Goal: Task Accomplishment & Management: Complete application form

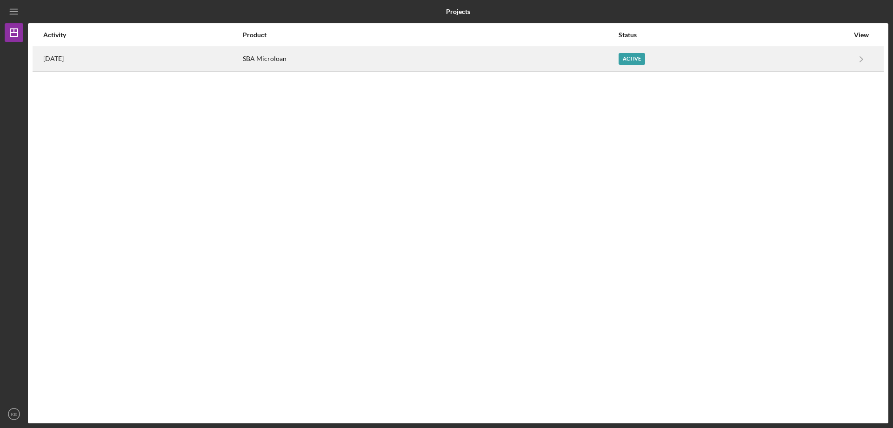
click at [644, 55] on div "Active" at bounding box center [632, 59] width 27 height 12
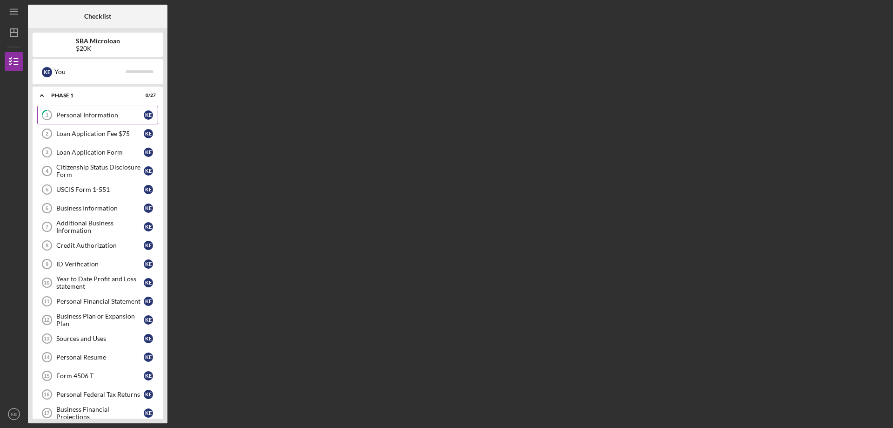
click at [123, 113] on div "Personal Information" at bounding box center [99, 114] width 87 height 7
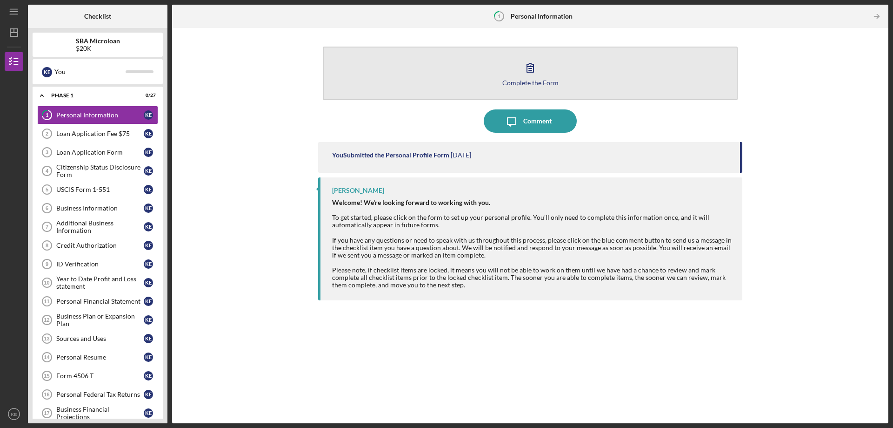
click at [522, 79] on div "Complete the Form" at bounding box center [530, 82] width 56 height 7
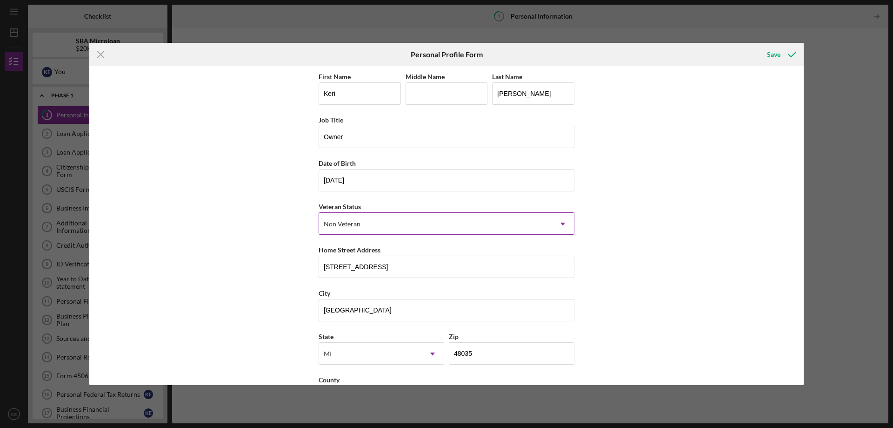
scroll to position [37, 0]
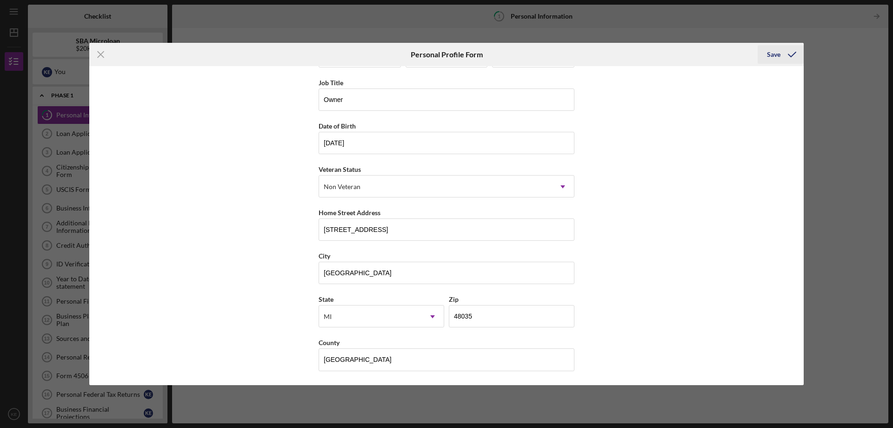
click at [782, 55] on icon "submit" at bounding box center [792, 54] width 23 height 23
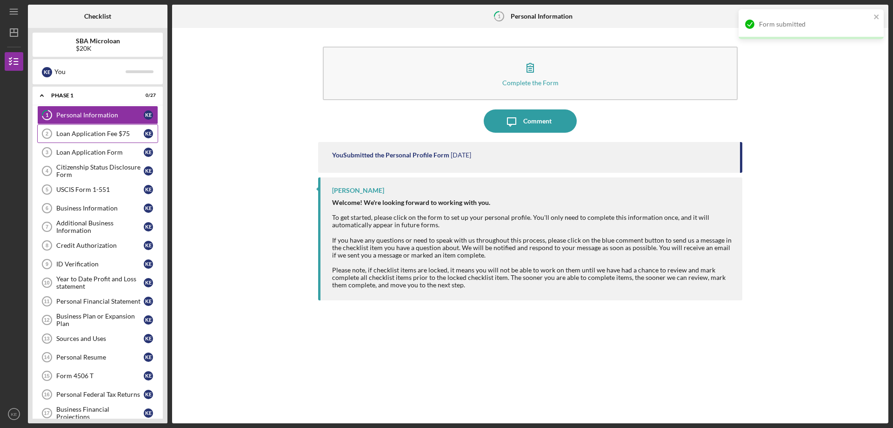
click at [94, 132] on div "Loan Application Fee $75" at bounding box center [99, 133] width 87 height 7
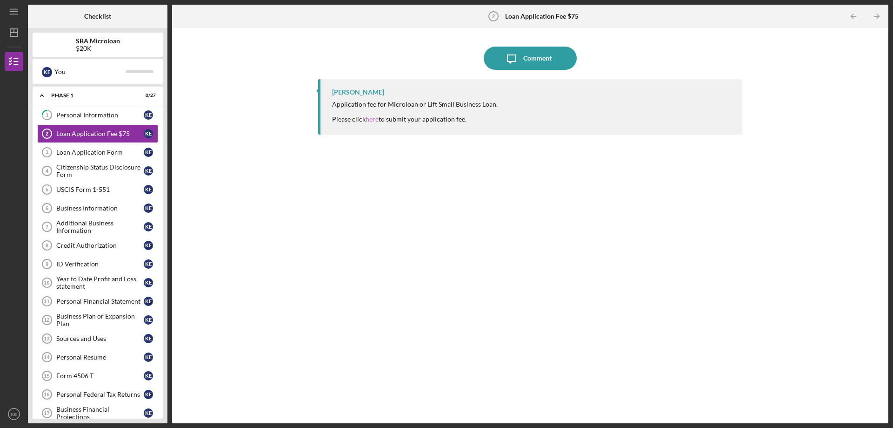
click at [376, 120] on link "here" at bounding box center [372, 119] width 13 height 8
click at [373, 118] on link "here" at bounding box center [372, 119] width 13 height 8
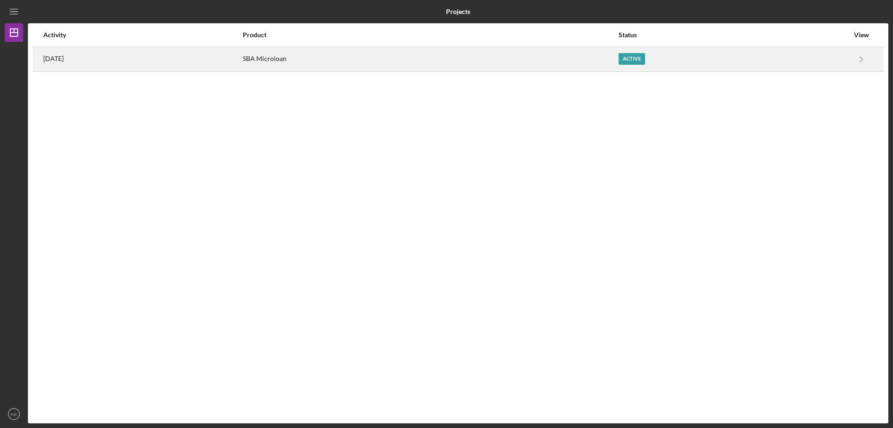
click at [180, 63] on div "[DATE]" at bounding box center [142, 58] width 199 height 23
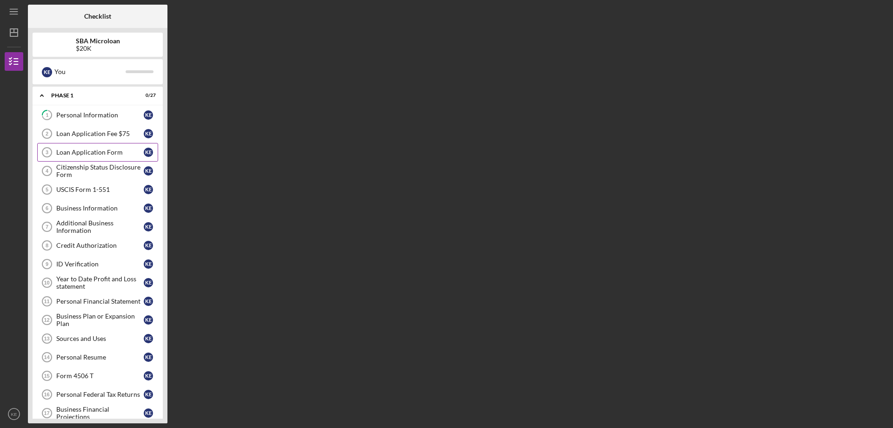
click at [113, 149] on div "Loan Application Form" at bounding box center [99, 151] width 87 height 7
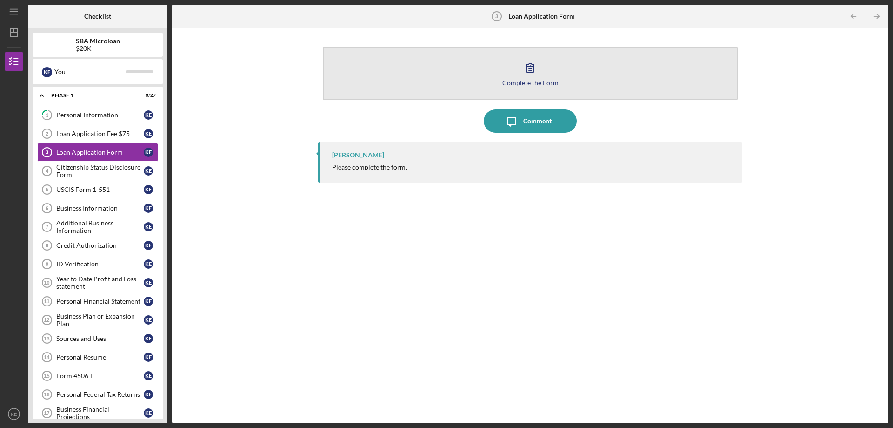
click at [532, 71] on icon "button" at bounding box center [530, 67] width 7 height 9
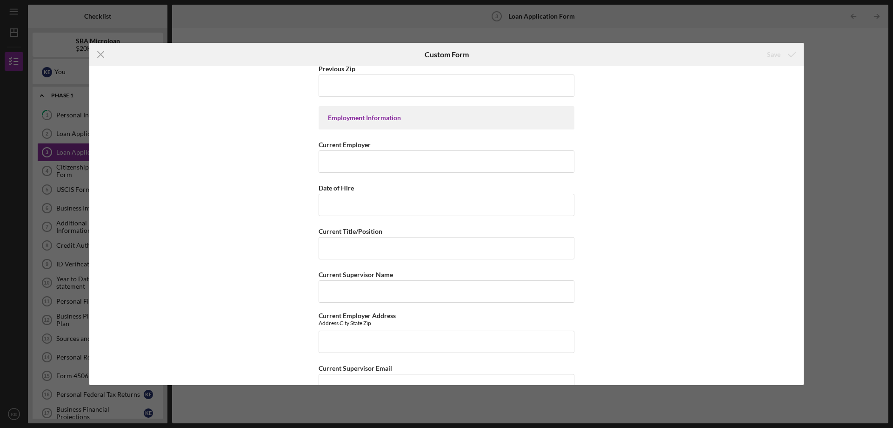
scroll to position [930, 0]
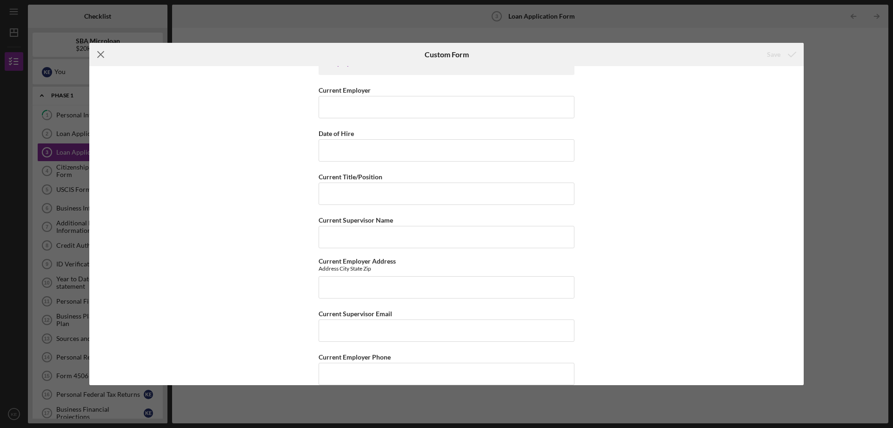
click at [99, 57] on icon "Icon/Menu Close" at bounding box center [100, 54] width 23 height 23
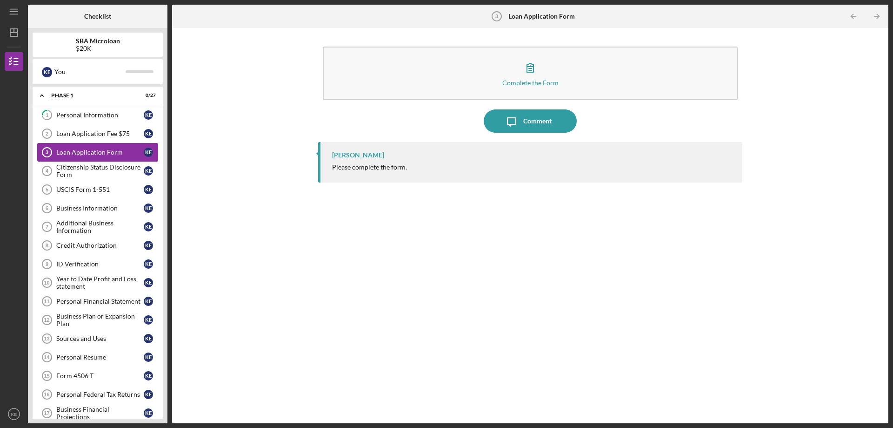
scroll to position [220, 0]
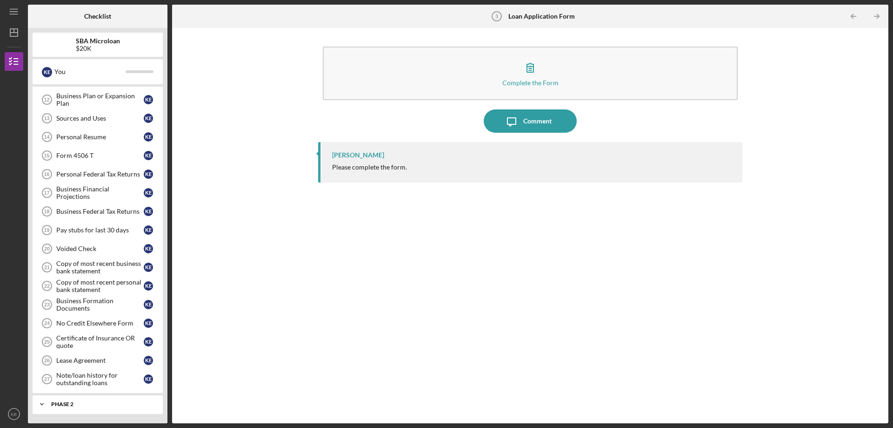
click at [56, 404] on div "Phase 2" at bounding box center [101, 404] width 100 height 6
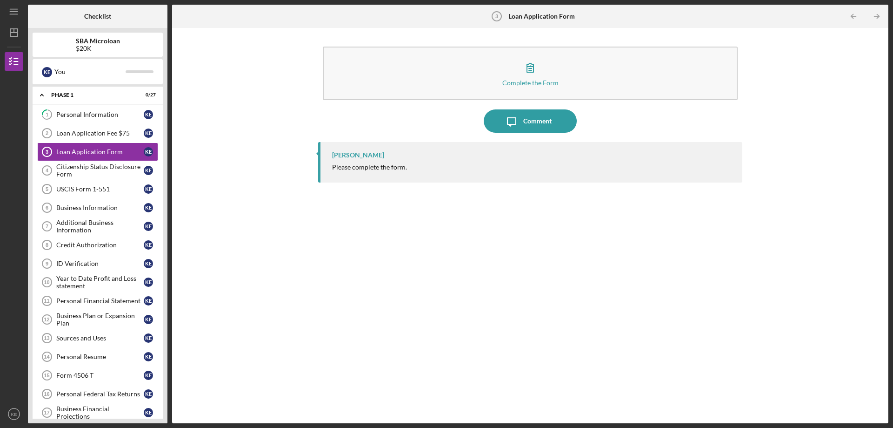
scroll to position [0, 0]
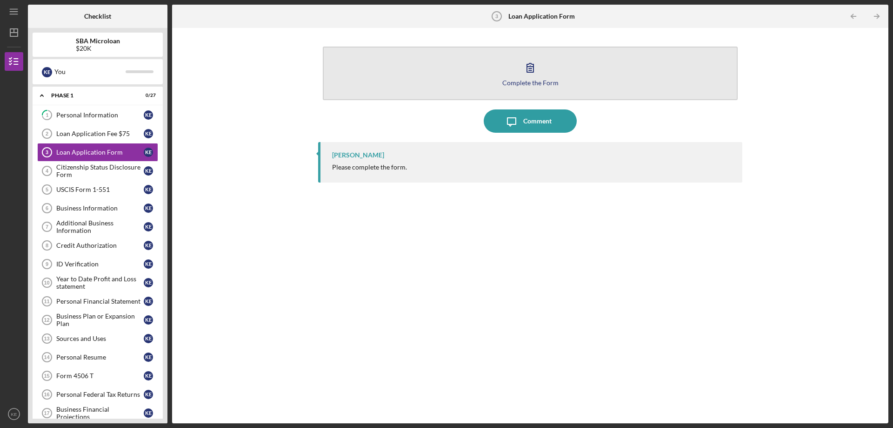
click at [525, 75] on icon "button" at bounding box center [530, 67] width 23 height 23
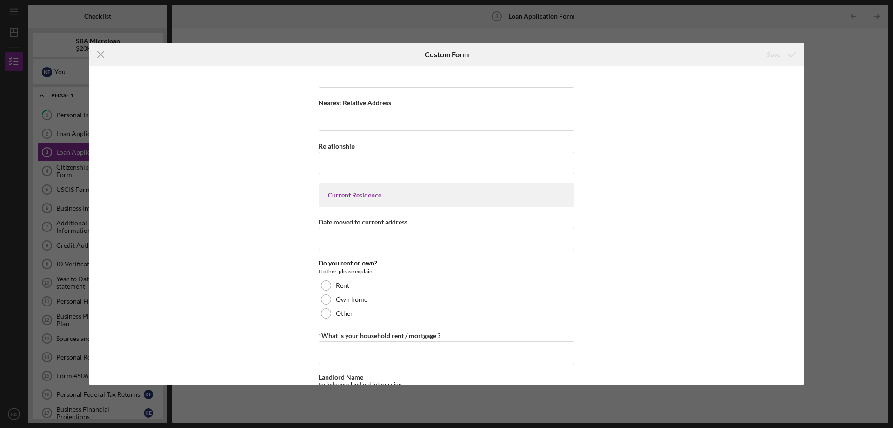
scroll to position [186, 0]
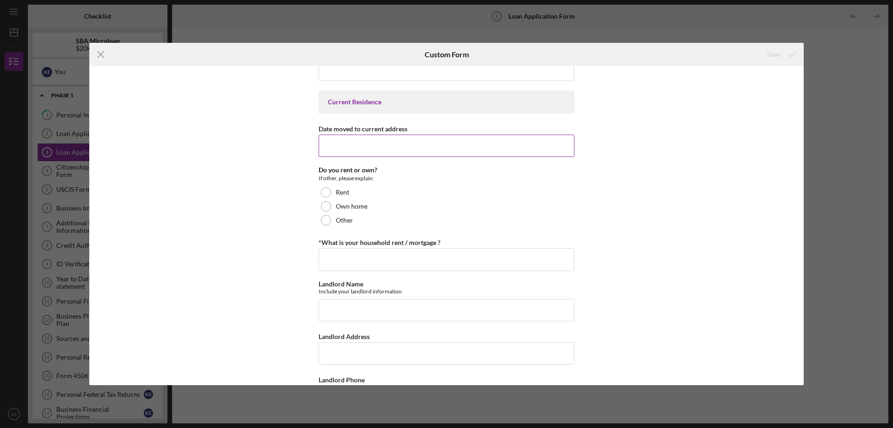
click at [403, 152] on input "Date moved to current address" at bounding box center [447, 145] width 256 height 22
type input "[DATE]"
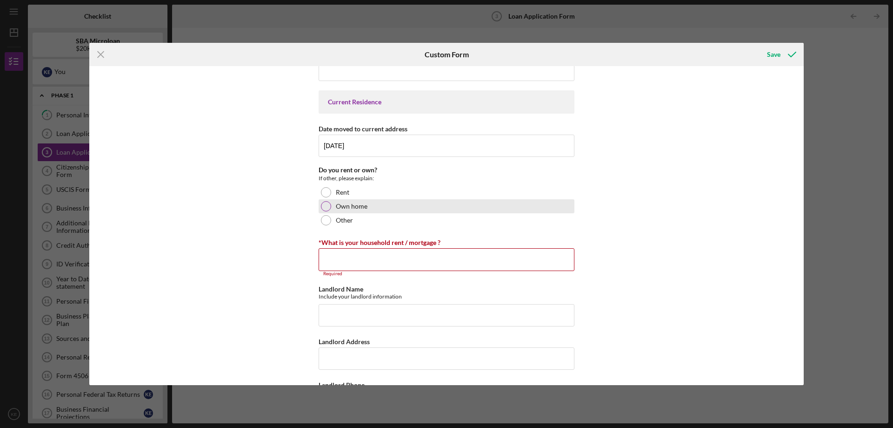
click at [329, 208] on div at bounding box center [326, 206] width 10 height 10
click at [366, 269] on input "*What is your household rent / mortgage ?" at bounding box center [447, 259] width 256 height 22
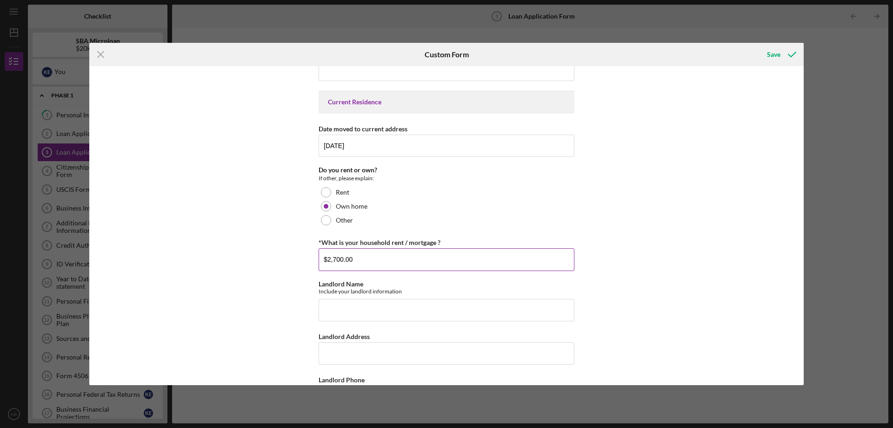
type input "$2,700.00"
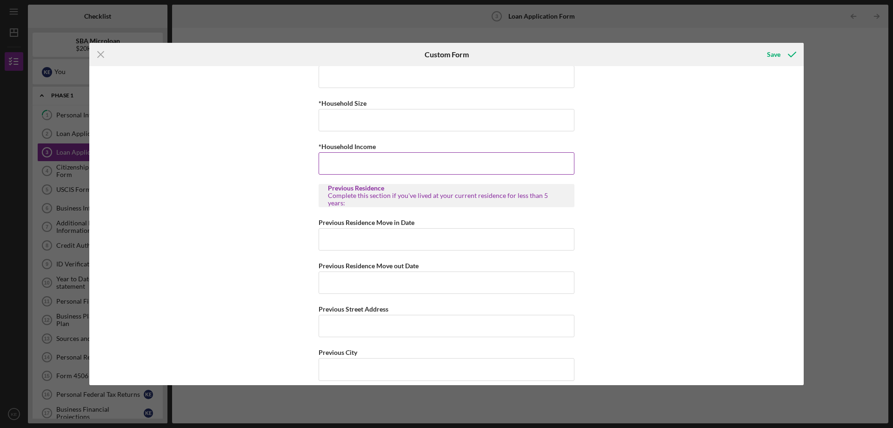
scroll to position [512, 0]
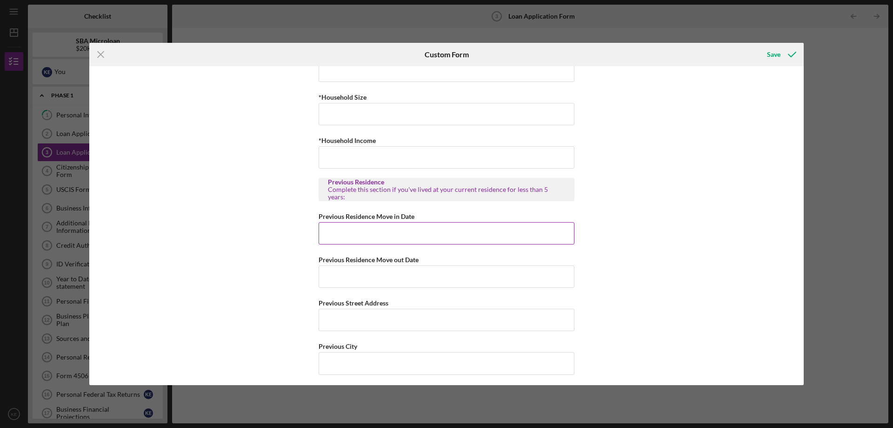
click at [388, 228] on input "Previous Residence Move in Date" at bounding box center [447, 233] width 256 height 22
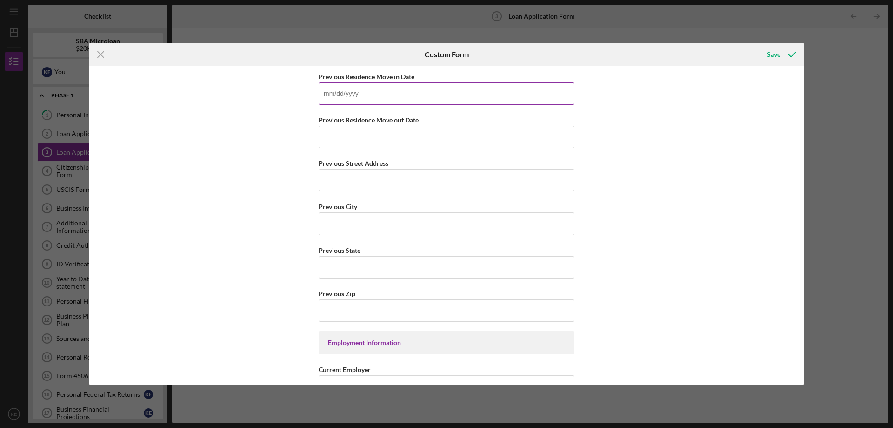
scroll to position [558, 0]
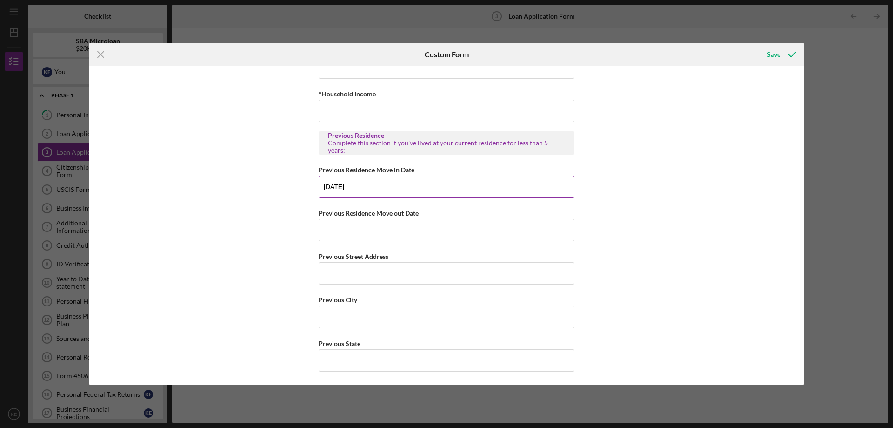
type input "[DATE]"
type input "[STREET_ADDRESS]"
type input "St Clair Shores"
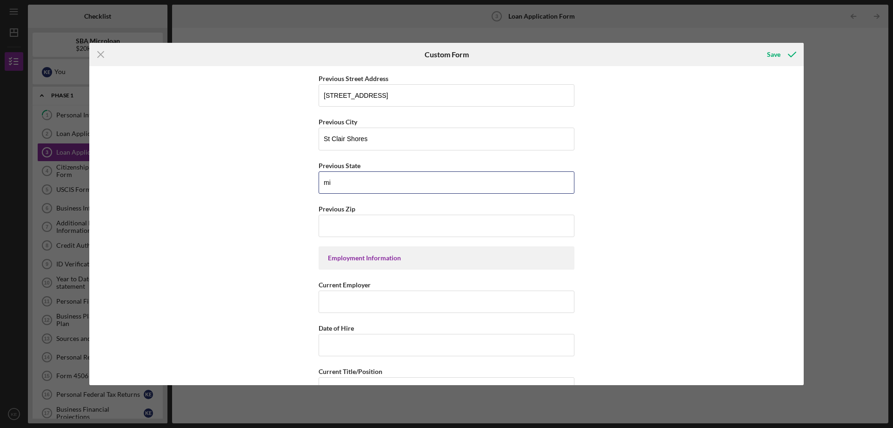
drag, startPoint x: 301, startPoint y: 183, endPoint x: 94, endPoint y: 167, distance: 208.5
click at [142, 176] on div "Nearest Relative Information Nearest Relative Name Nearest Relative Phone Neare…" at bounding box center [446, 225] width 715 height 319
type input "MI"
type input "48081"
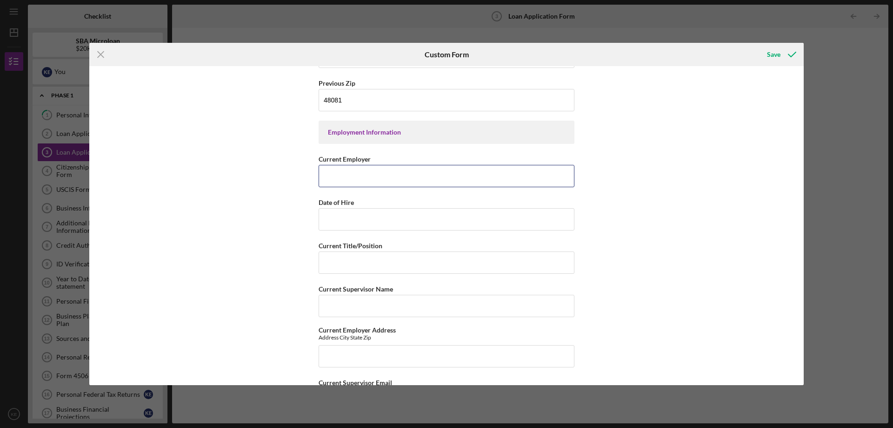
scroll to position [875, 0]
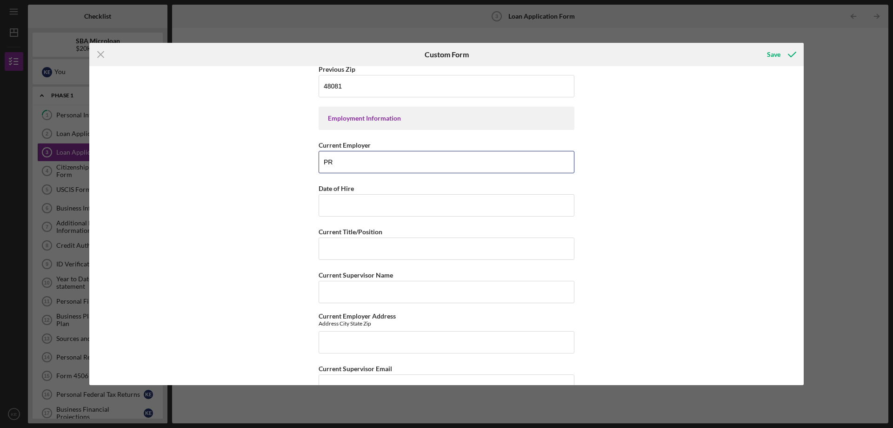
type input "P"
type input "Probate Support Specialists, LLC"
type input "[DATE]"
type input "Legal Administrator"
type input "[PERSON_NAME]"
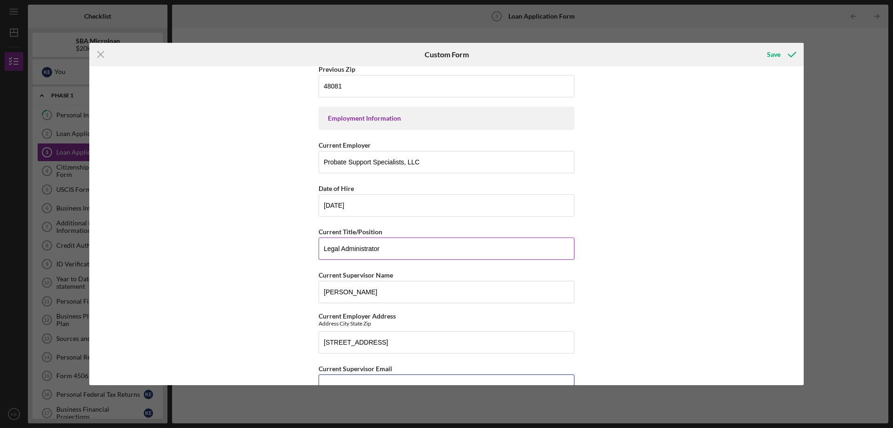
scroll to position [887, 0]
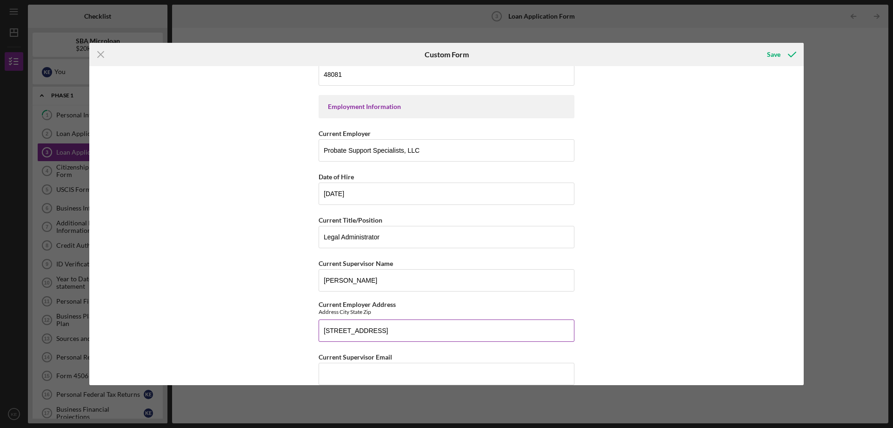
click at [408, 336] on input "[STREET_ADDRESS]" at bounding box center [447, 330] width 256 height 22
type input "[STREET_ADDRESS]"
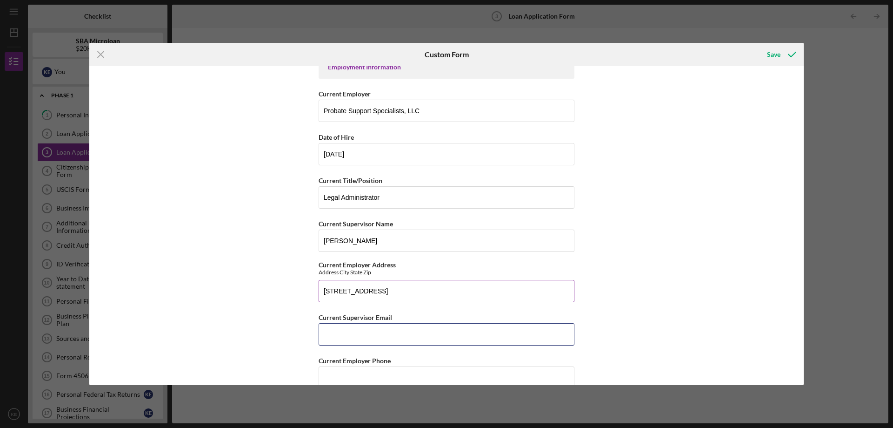
scroll to position [1027, 0]
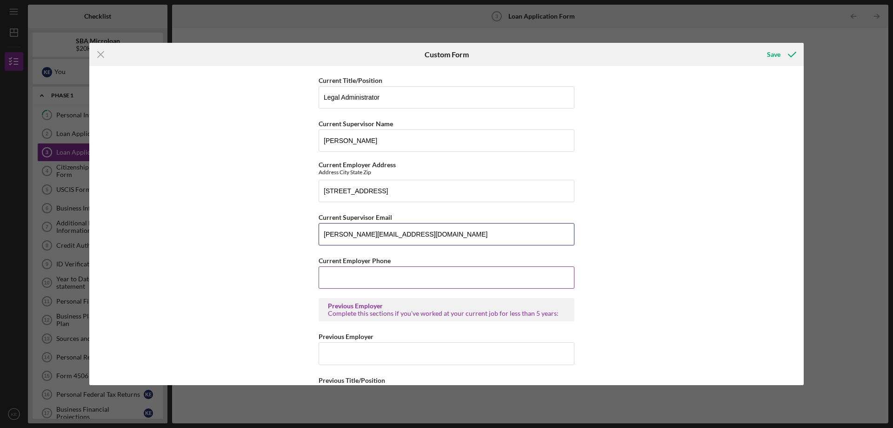
type input "[PERSON_NAME][EMAIL_ADDRESS][DOMAIN_NAME]"
type input "[PHONE_NUMBER]"
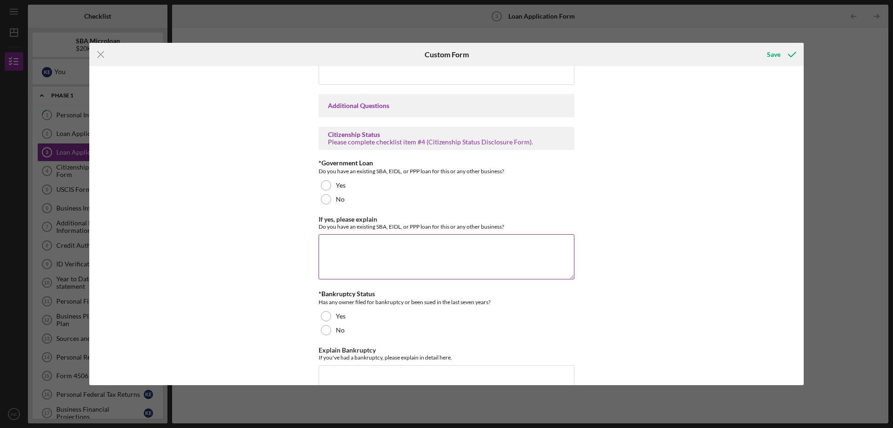
scroll to position [1585, 0]
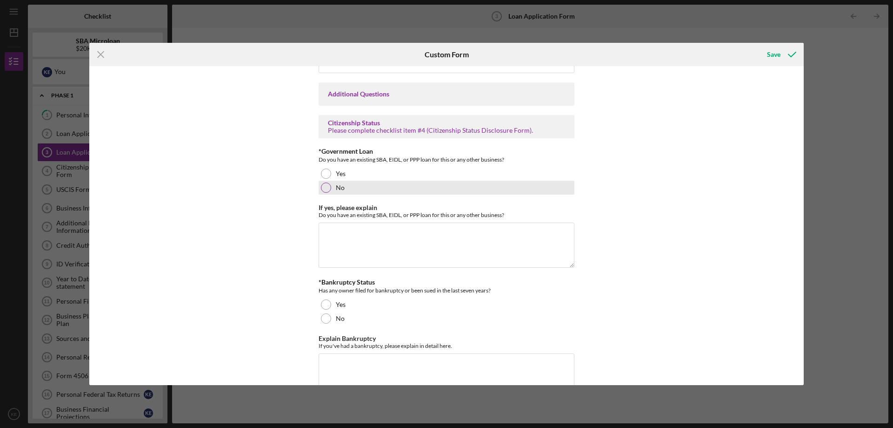
click at [327, 185] on div at bounding box center [326, 187] width 10 height 10
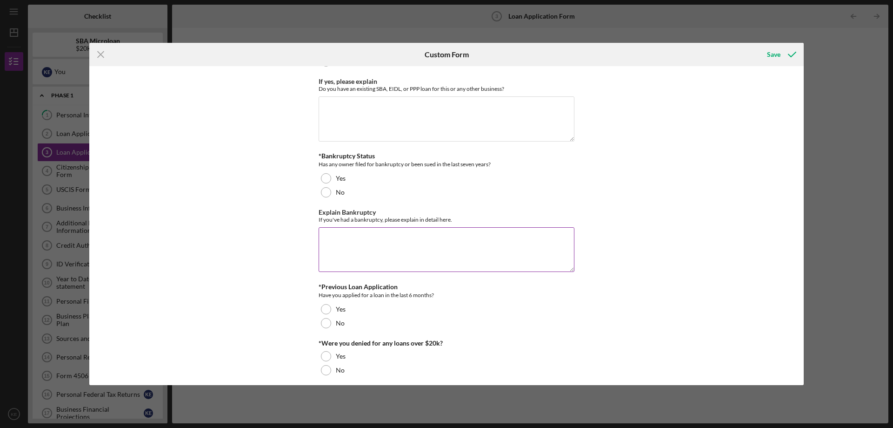
scroll to position [1724, 0]
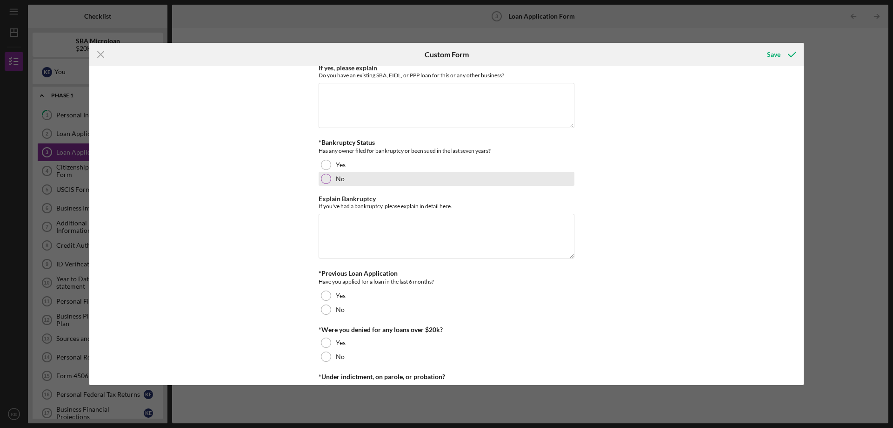
click at [326, 180] on div at bounding box center [326, 179] width 10 height 10
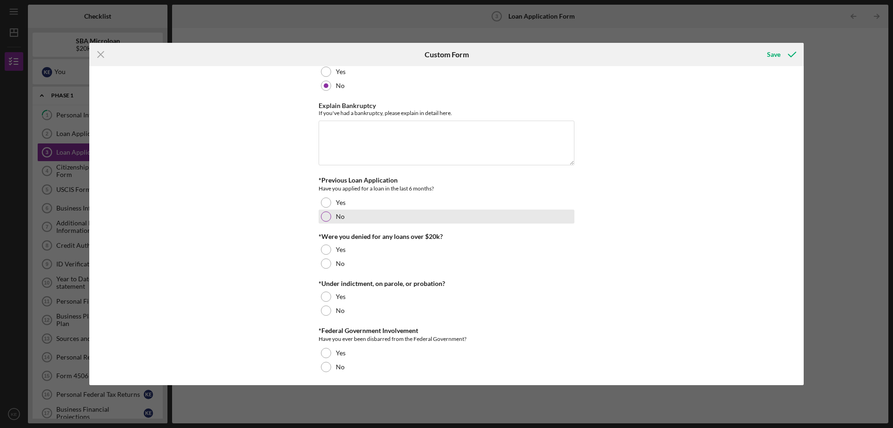
click at [331, 221] on div "No" at bounding box center [447, 216] width 256 height 14
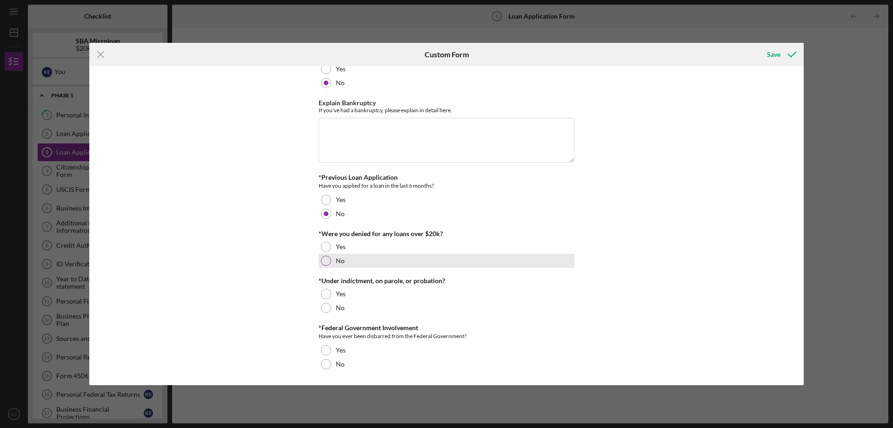
click at [326, 262] on div at bounding box center [326, 260] width 10 height 10
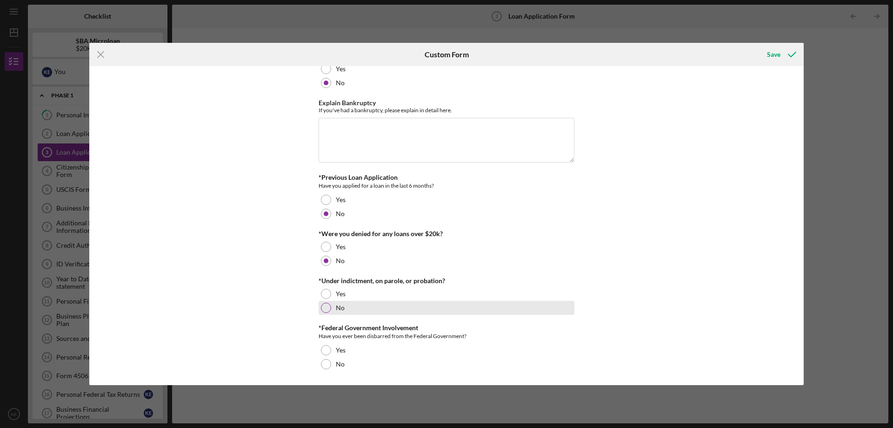
click at [328, 311] on div at bounding box center [326, 307] width 10 height 10
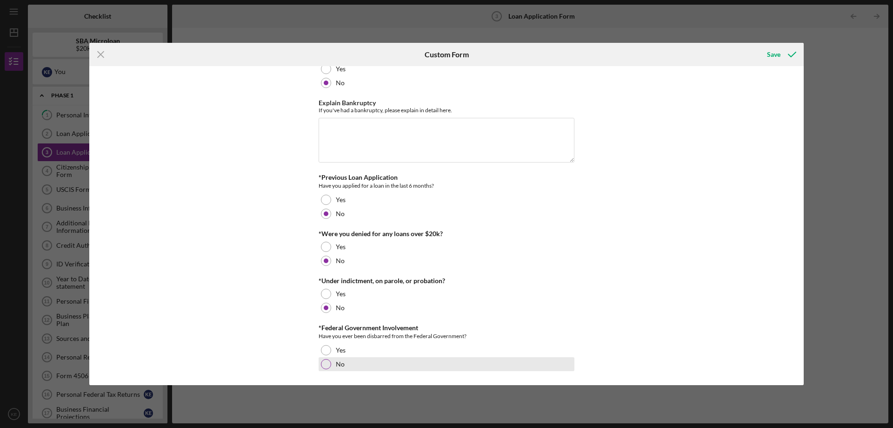
click at [324, 366] on div at bounding box center [326, 364] width 10 height 10
click at [773, 50] on div "Save" at bounding box center [773, 54] width 13 height 19
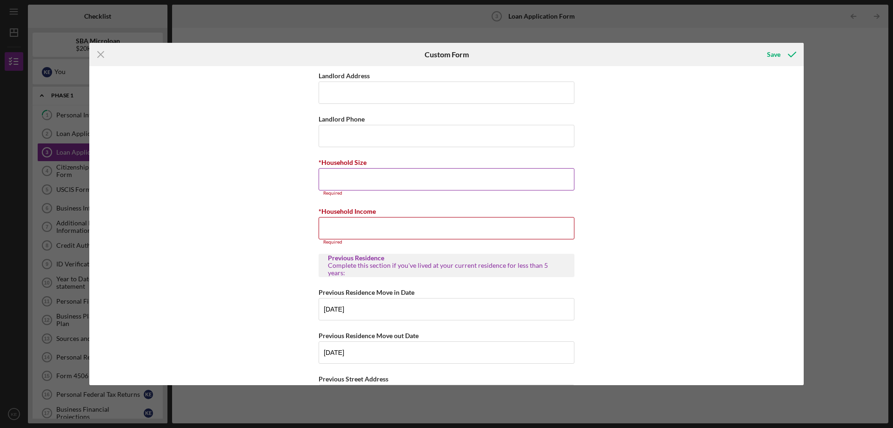
scroll to position [444, 0]
click at [377, 184] on input "*Household Size" at bounding box center [447, 182] width 256 height 22
type input "1,600"
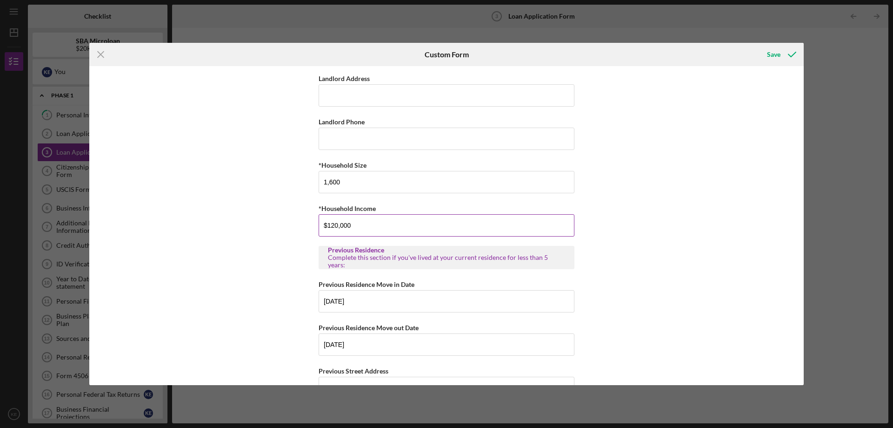
type input "$120,000"
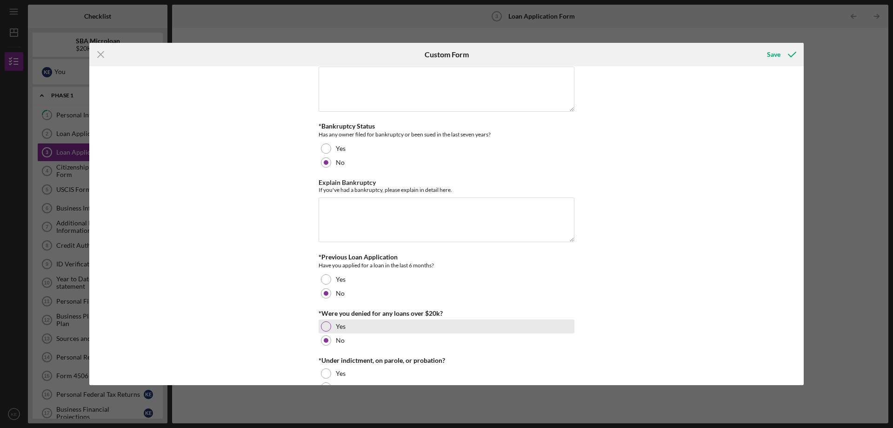
scroll to position [1820, 0]
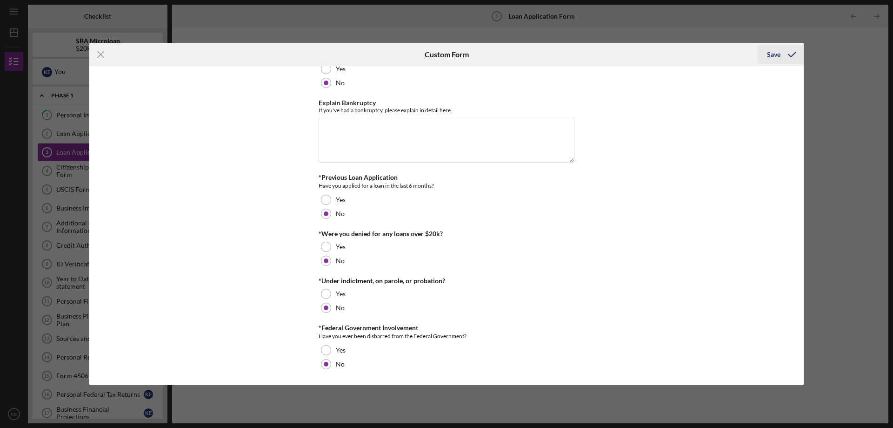
click at [769, 58] on div "Save" at bounding box center [773, 54] width 13 height 19
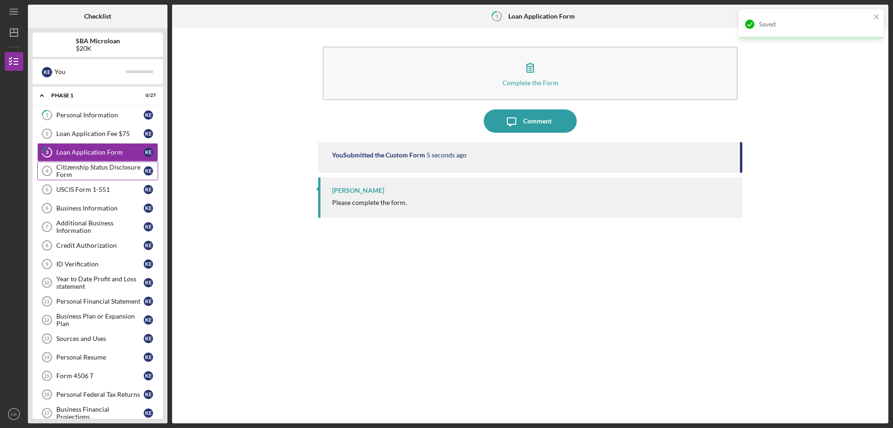
click at [90, 171] on div "Citizenship Status Disclosure Form" at bounding box center [99, 170] width 87 height 15
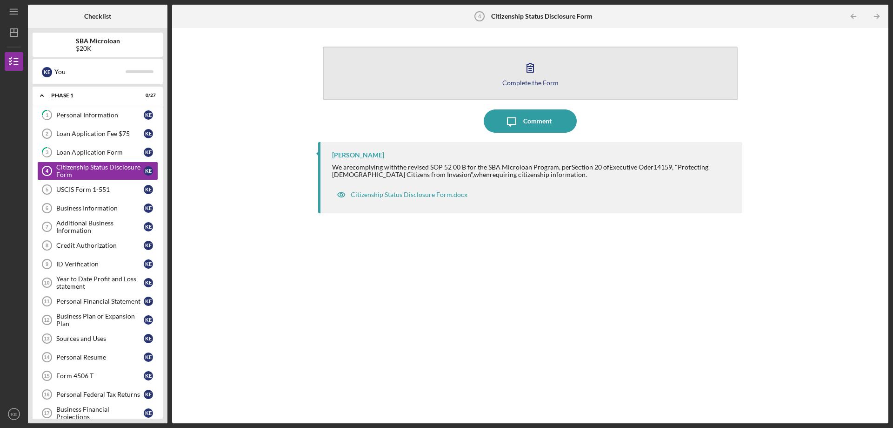
click at [534, 71] on icon "button" at bounding box center [530, 67] width 23 height 23
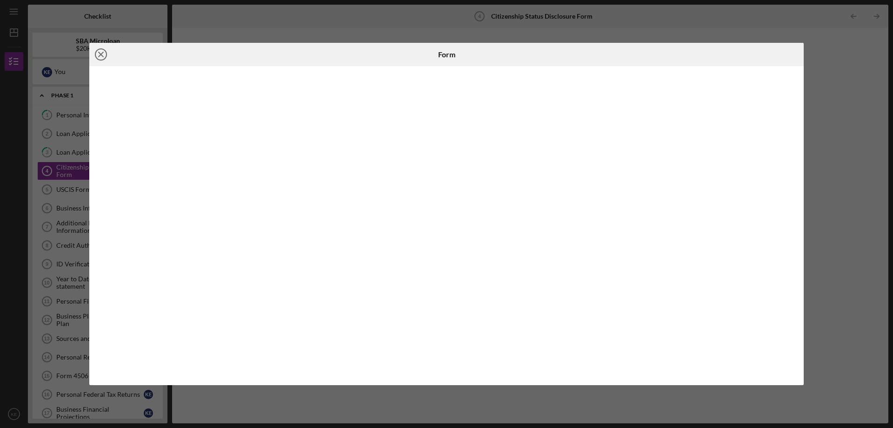
click at [100, 58] on icon "Icon/Close" at bounding box center [100, 54] width 23 height 23
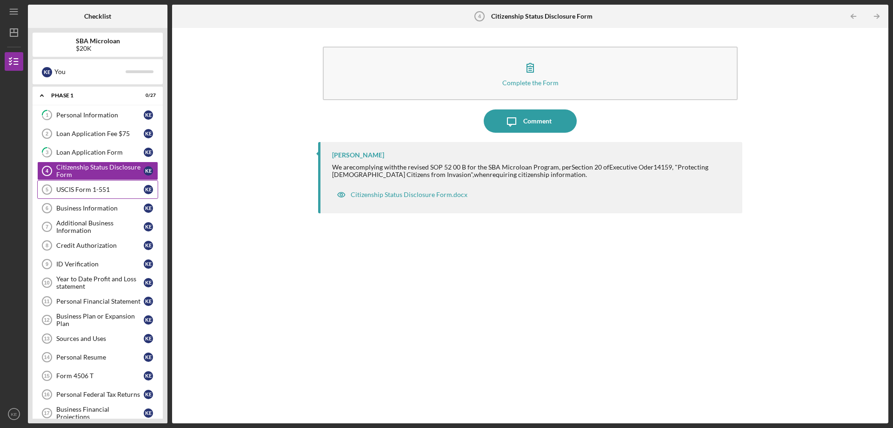
click at [108, 191] on div "USCIS Form 1-551" at bounding box center [99, 189] width 87 height 7
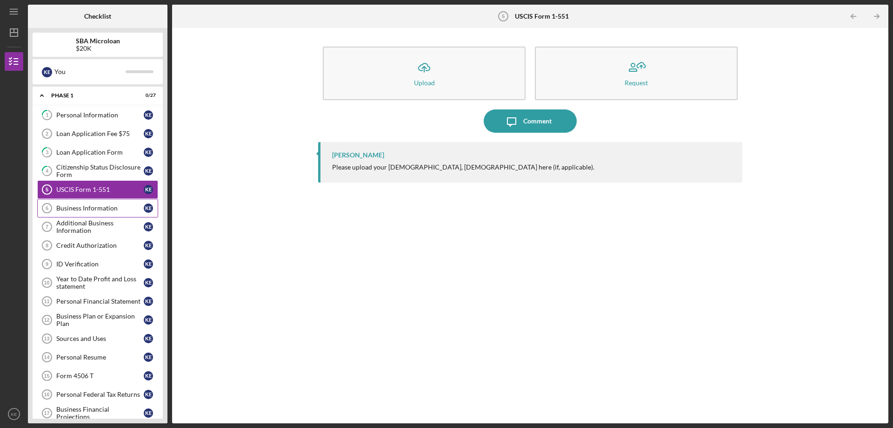
click at [86, 212] on link "Business Information 6 Business Information K E" at bounding box center [97, 208] width 121 height 19
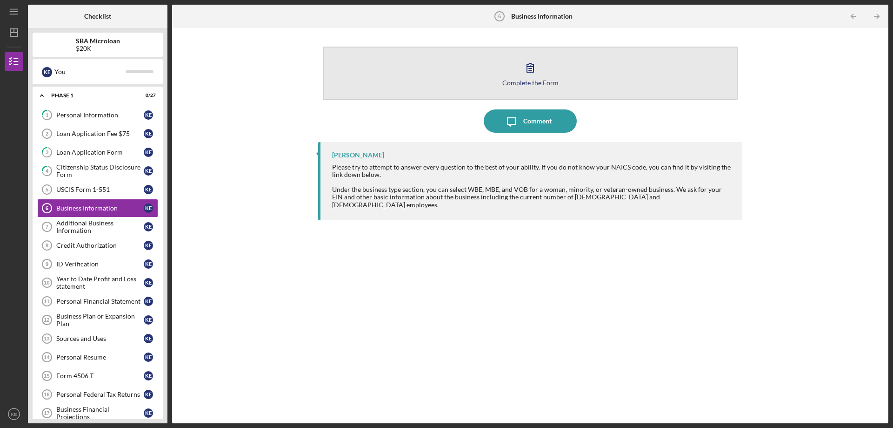
click at [521, 70] on icon "button" at bounding box center [530, 67] width 23 height 23
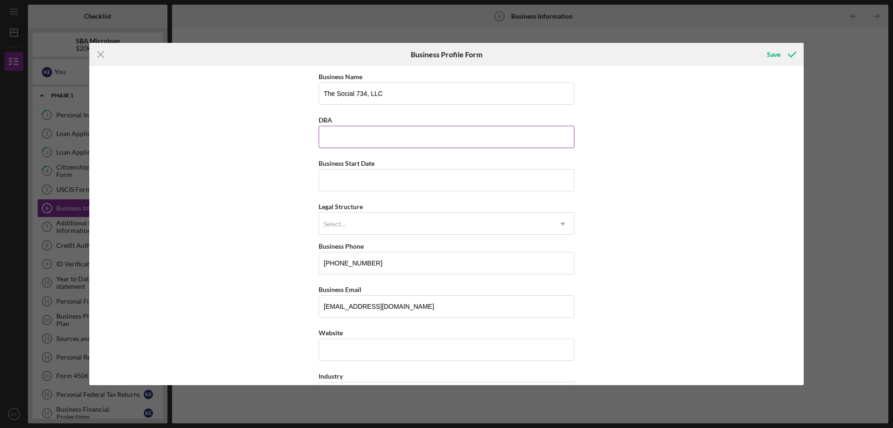
click at [365, 133] on input "DBA" at bounding box center [447, 137] width 256 height 22
type input "The Gallery Photo Studio"
click at [361, 177] on input "Business Start Date" at bounding box center [447, 180] width 256 height 22
type input "[DATE]"
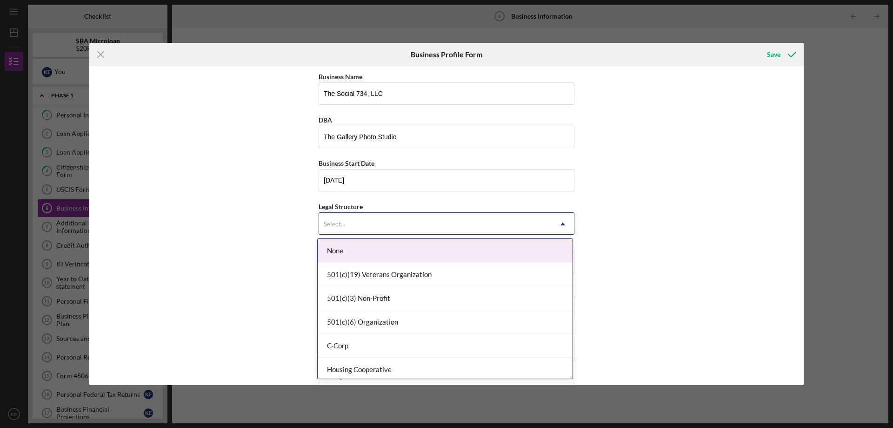
click at [380, 228] on div "Select..." at bounding box center [435, 223] width 233 height 21
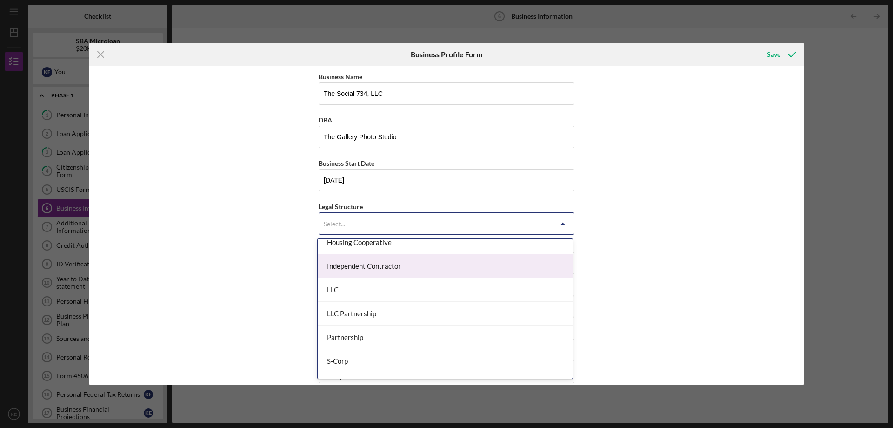
scroll to position [140, 0]
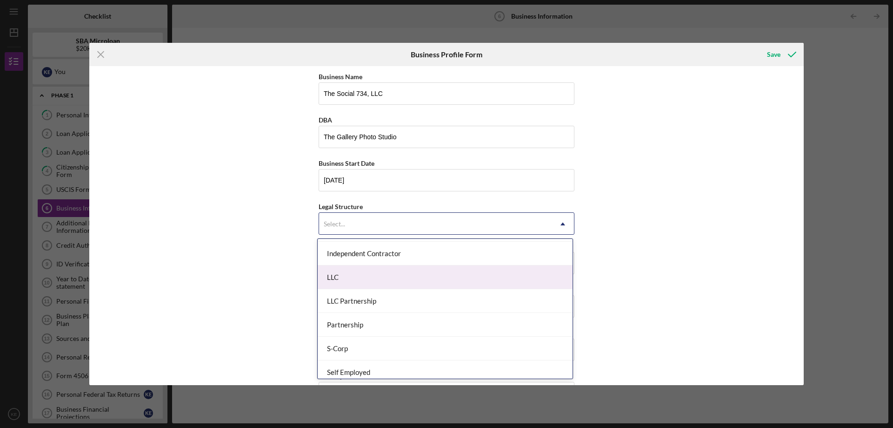
click at [428, 280] on div "LLC" at bounding box center [445, 277] width 255 height 24
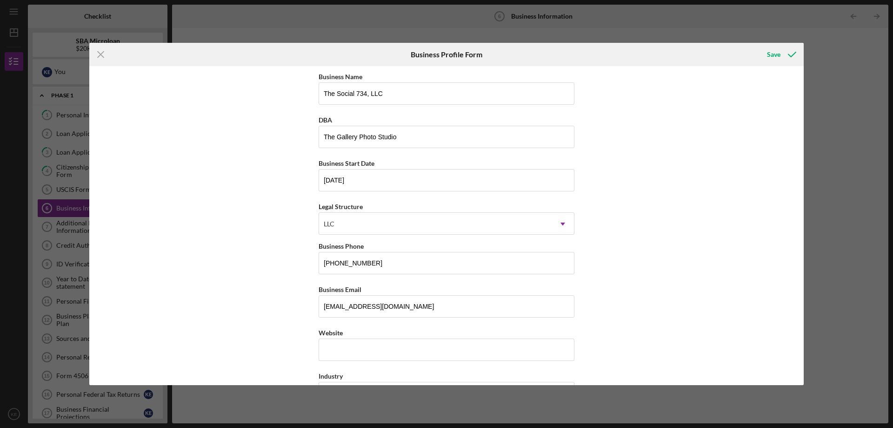
click at [621, 265] on div "Business Name The Social 734, LLC DBA The Gallery Photo Studio Business Start D…" at bounding box center [446, 225] width 715 height 319
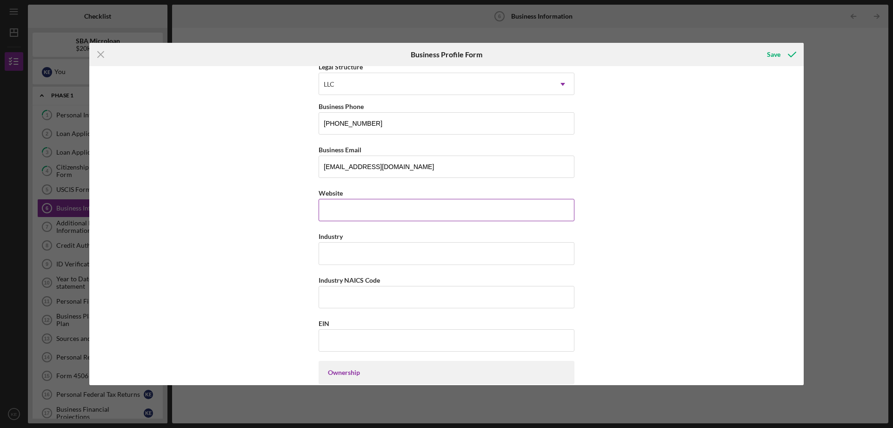
click at [386, 215] on input "Website" at bounding box center [447, 210] width 256 height 22
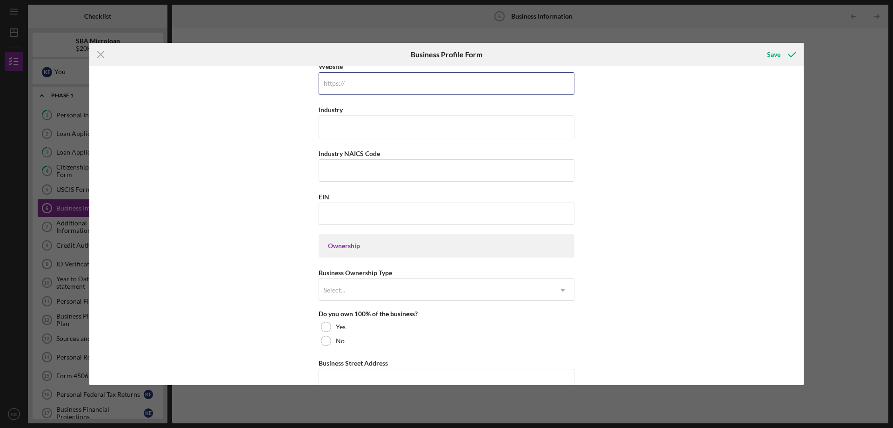
scroll to position [279, 0]
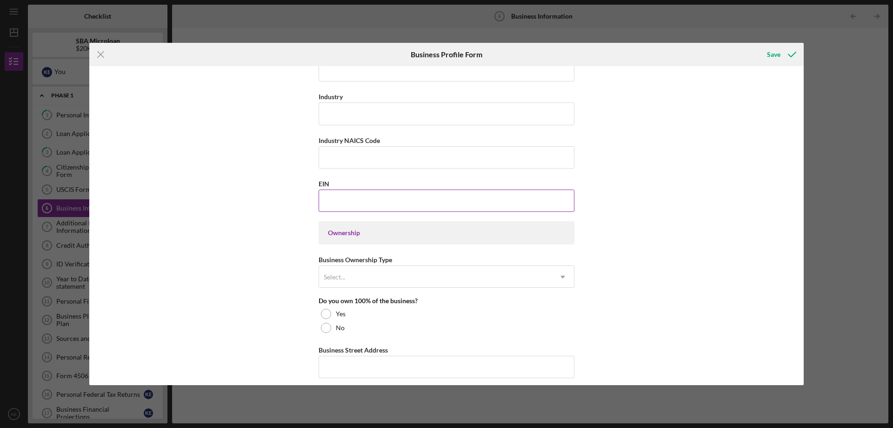
click at [376, 204] on input "EIN" at bounding box center [447, 200] width 256 height 22
click at [553, 339] on div "Business Name The Social 734, LLC DBA The Gallery Photo Studio Business Start D…" at bounding box center [447, 263] width 256 height 942
click at [366, 209] on input "EIN" at bounding box center [447, 200] width 256 height 22
type input "[US_EMPLOYER_IDENTIFICATION_NUMBER]"
click at [362, 280] on div "Select..." at bounding box center [435, 276] width 233 height 21
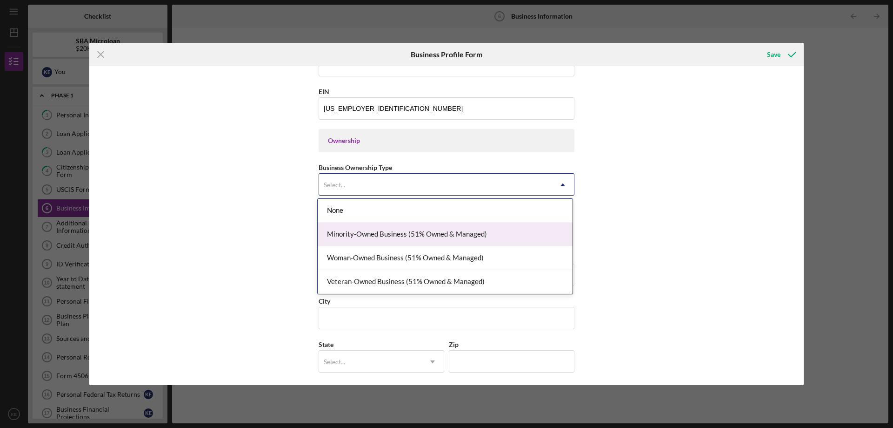
scroll to position [372, 0]
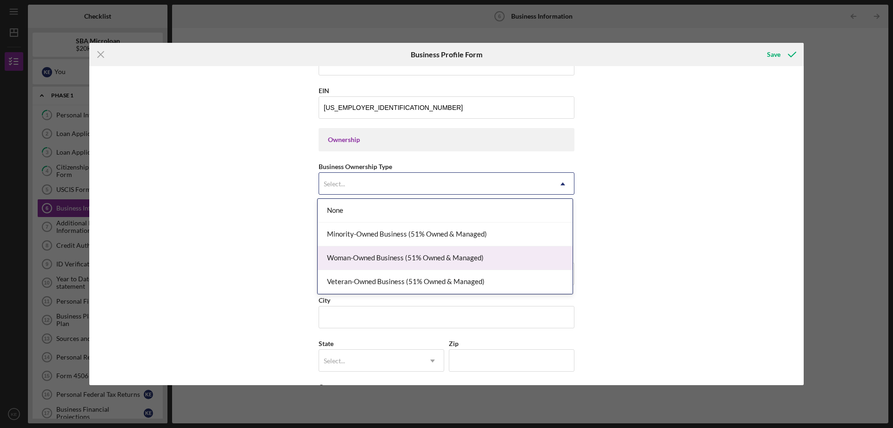
drag, startPoint x: 436, startPoint y: 254, endPoint x: 441, endPoint y: 245, distance: 9.8
click at [436, 254] on div "Woman-Owned Business (51% Owned & Managed)" at bounding box center [445, 258] width 255 height 24
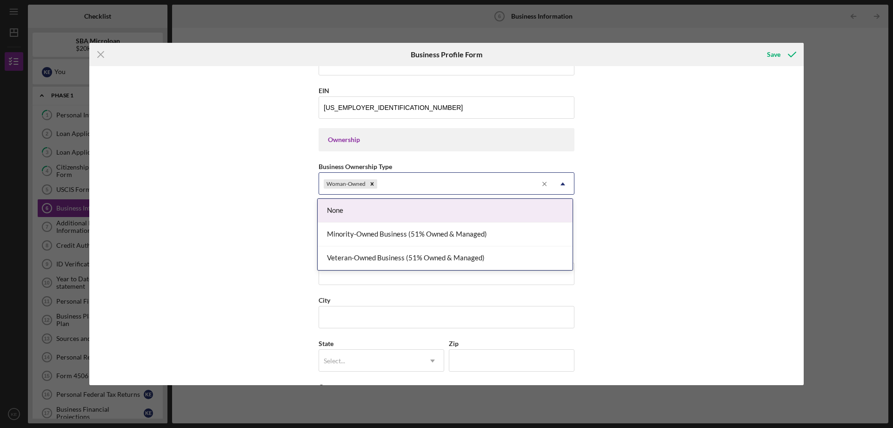
click at [538, 187] on icon "Icon/Menu Close" at bounding box center [545, 184] width 14 height 14
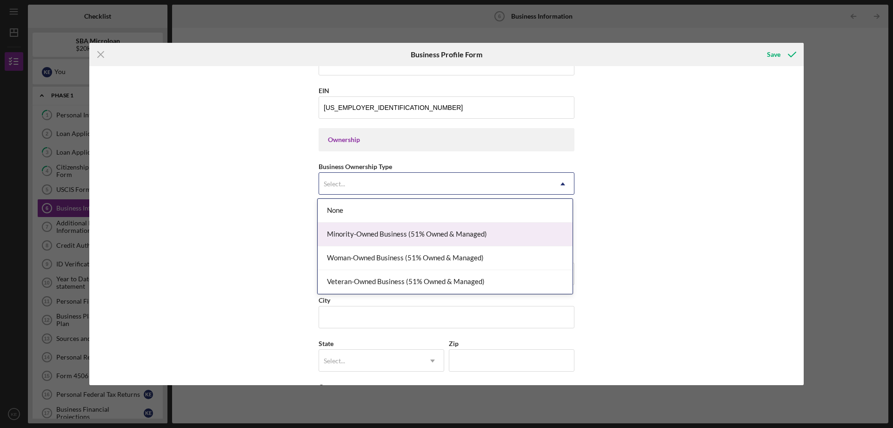
click at [464, 234] on div "Minority-Owned Business (51% Owned & Managed)" at bounding box center [445, 234] width 255 height 24
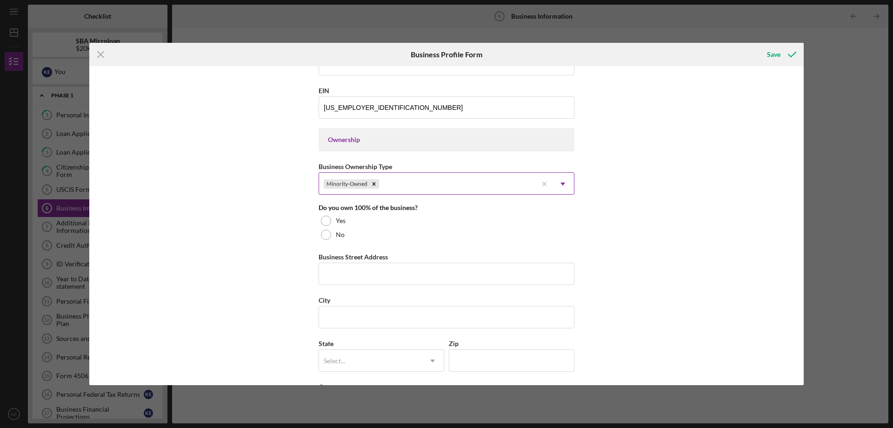
click at [500, 185] on div "Minority-Owned" at bounding box center [428, 183] width 219 height 21
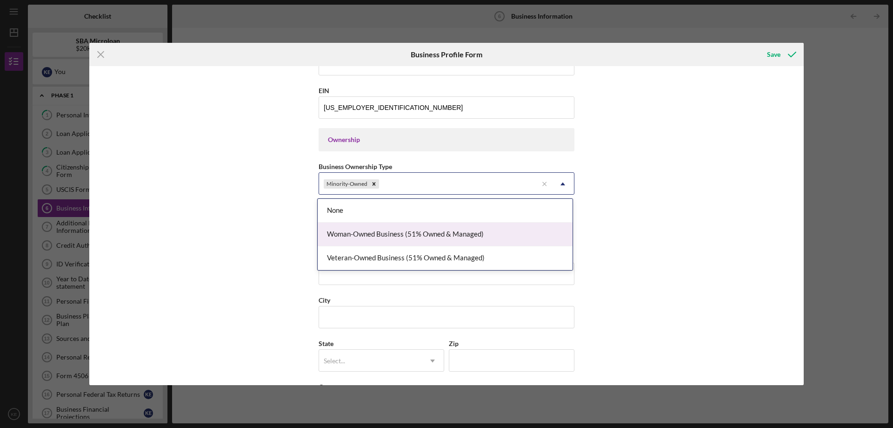
click at [462, 235] on div "Woman-Owned Business (51% Owned & Managed)" at bounding box center [445, 234] width 255 height 24
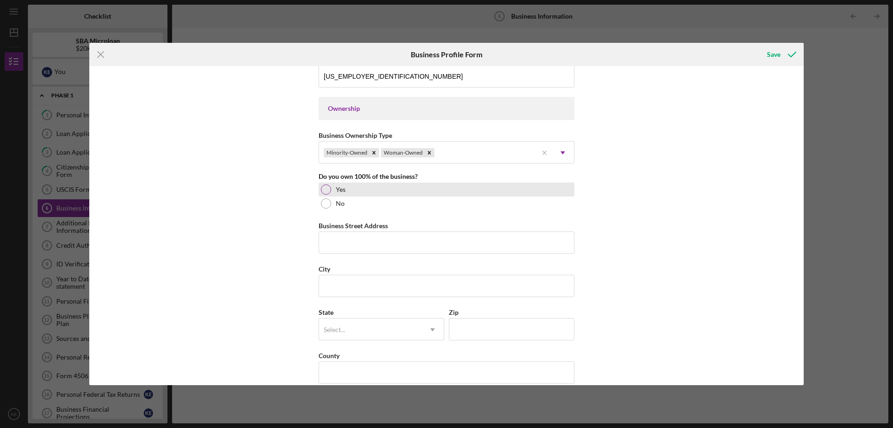
scroll to position [419, 0]
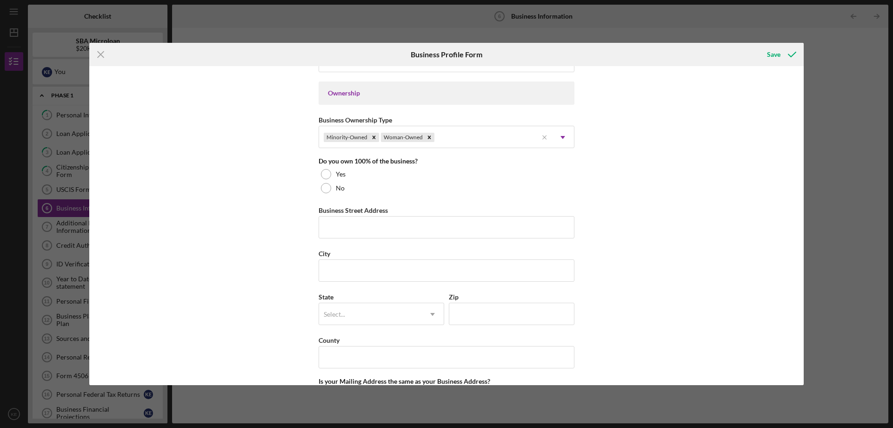
drag, startPoint x: 324, startPoint y: 185, endPoint x: 408, endPoint y: 201, distance: 85.2
click at [324, 186] on div at bounding box center [326, 188] width 10 height 10
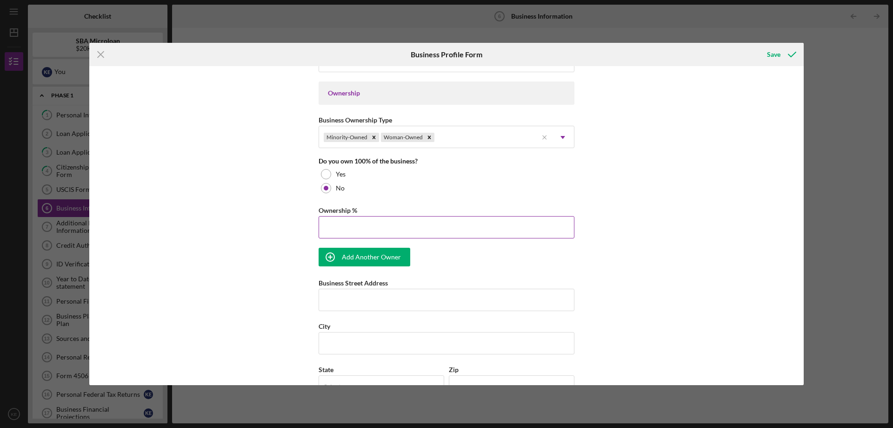
click at [418, 220] on input "Ownership %" at bounding box center [447, 227] width 256 height 22
type input "33.40%"
click at [272, 258] on div "Business Name The Social 734, LLC DBA The Gallery Photo Studio Business Start D…" at bounding box center [446, 225] width 715 height 319
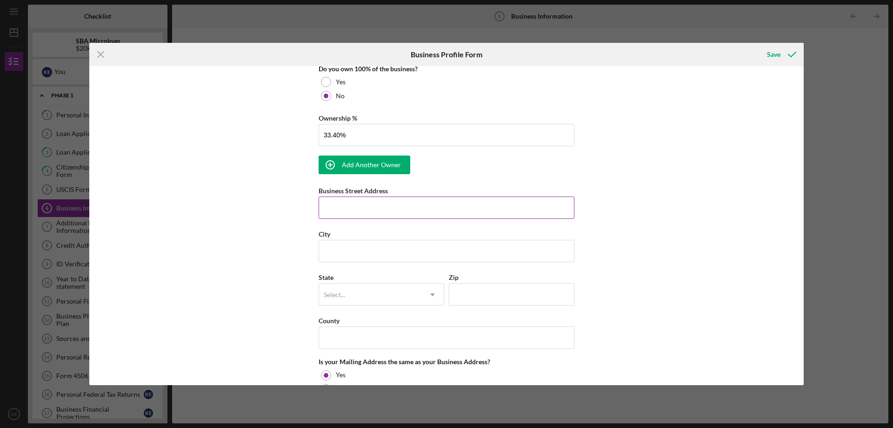
scroll to position [512, 0]
click at [389, 170] on div "Add Another Owner" at bounding box center [371, 163] width 59 height 19
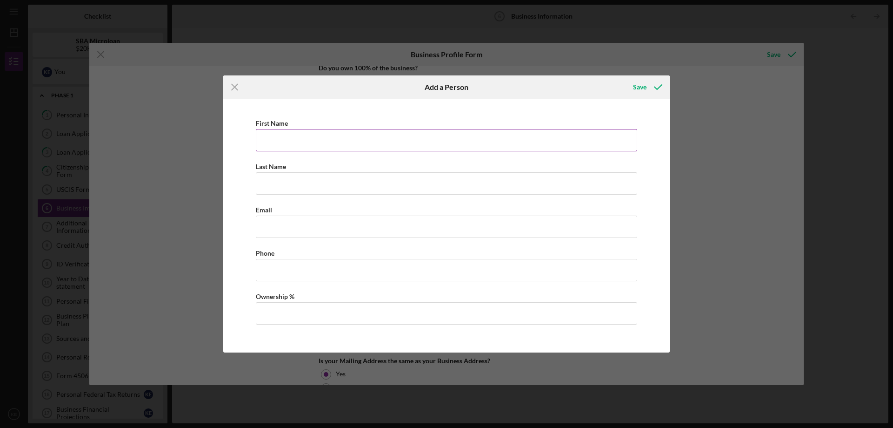
click at [322, 138] on input "First Name" at bounding box center [446, 140] width 381 height 22
type input "[PERSON_NAME]"
type input "[EMAIL_ADDRESS][DOMAIN_NAME]"
drag, startPoint x: 255, startPoint y: 267, endPoint x: 151, endPoint y: 263, distance: 104.3
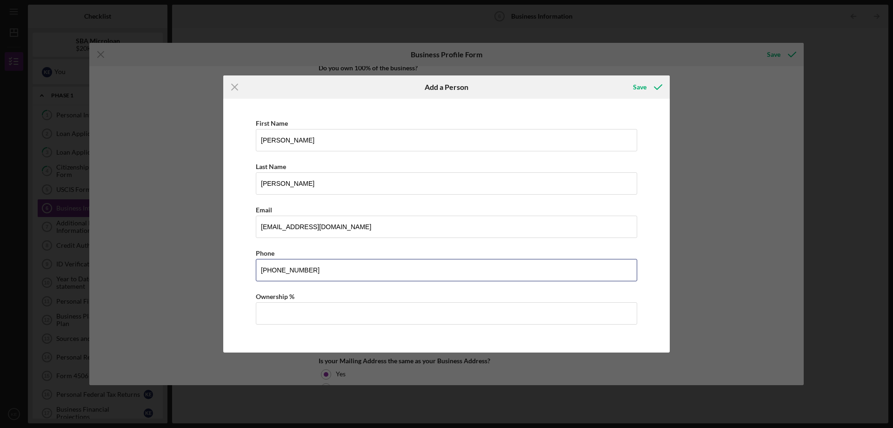
click at [203, 266] on div "Icon/Menu Close Add a Person Save First Name [PERSON_NAME] Last Name [PERSON_NA…" at bounding box center [446, 214] width 893 height 428
click at [156, 263] on div "Icon/Menu Close Add a Person Save First Name [PERSON_NAME] Last Name [PERSON_NA…" at bounding box center [446, 214] width 893 height 428
drag, startPoint x: 324, startPoint y: 272, endPoint x: 274, endPoint y: 267, distance: 50.5
click at [274, 267] on input "[PHONE_NUMBER]" at bounding box center [446, 270] width 381 height 22
type input "[PHONE_NUMBER]"
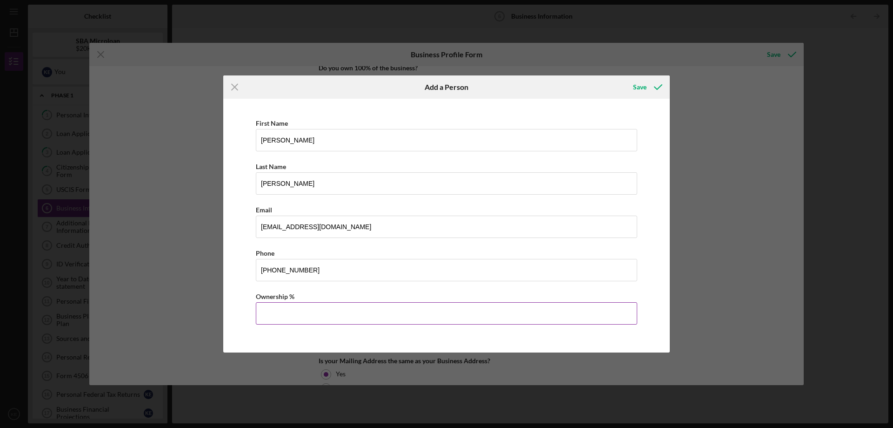
click at [400, 313] on input "Ownership %" at bounding box center [446, 313] width 381 height 22
type input "33.30%"
click at [639, 91] on div "Save" at bounding box center [639, 87] width 13 height 19
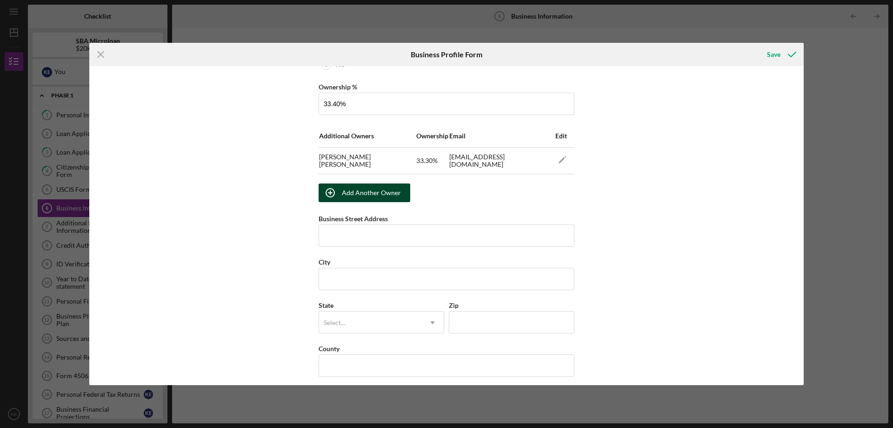
scroll to position [558, 0]
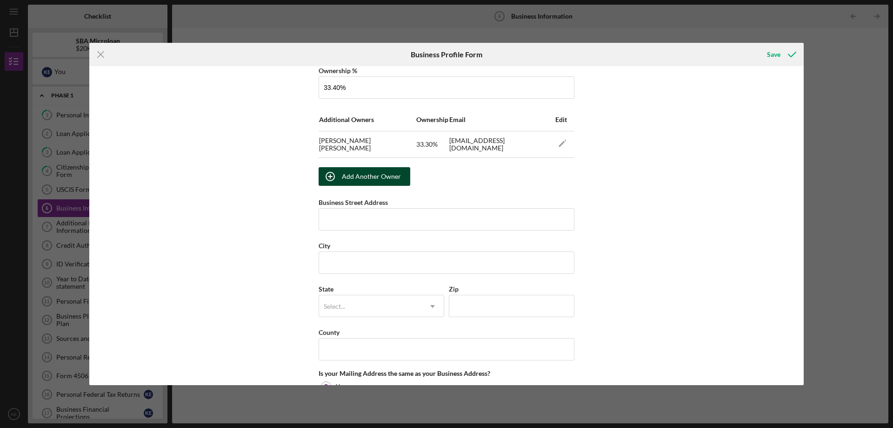
click at [375, 170] on div "Add Another Owner" at bounding box center [371, 176] width 59 height 19
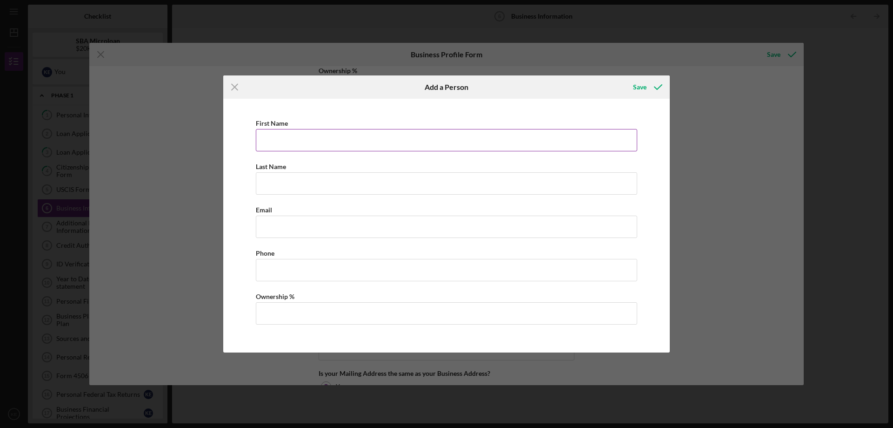
click at [271, 134] on input "First Name" at bounding box center [446, 140] width 381 height 22
type input "[PERSON_NAME]"
type input "[EMAIL_ADDRESS][DOMAIN_NAME]"
drag, startPoint x: 333, startPoint y: 270, endPoint x: 243, endPoint y: 261, distance: 90.2
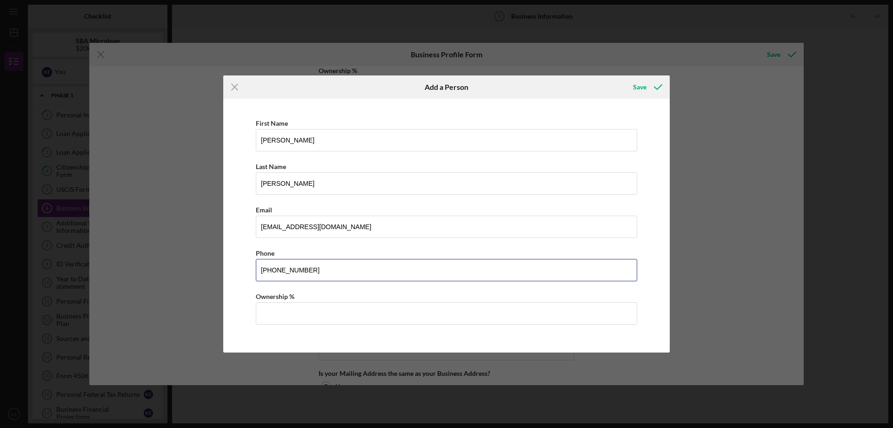
click at [243, 261] on div "First Name [PERSON_NAME] Last Name [PERSON_NAME] Email [EMAIL_ADDRESS][DOMAIN_N…" at bounding box center [446, 225] width 437 height 244
type input "[PHONE_NUMBER]"
click at [337, 314] on input "Ownership %" at bounding box center [446, 313] width 381 height 22
type input "33.30%"
click at [634, 87] on div "Save" at bounding box center [639, 87] width 13 height 19
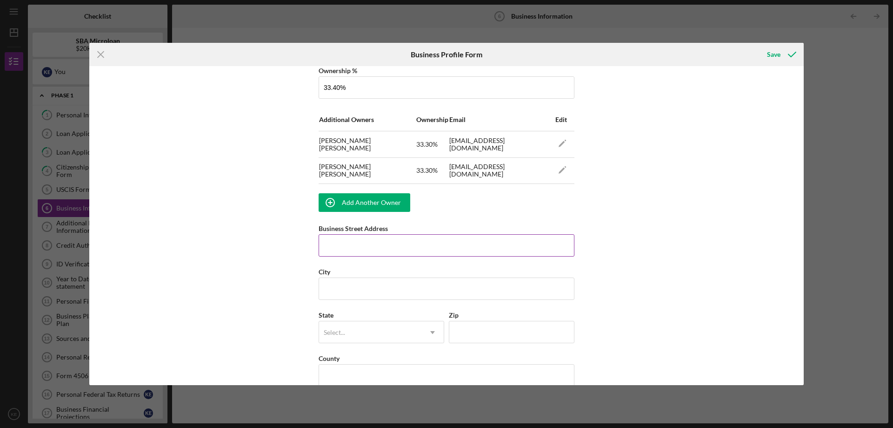
click at [368, 245] on input "Business Street Address" at bounding box center [447, 245] width 256 height 22
type input "[STREET_ADDRESS][PERSON_NAME]"
type input "Westland"
type input "mi"
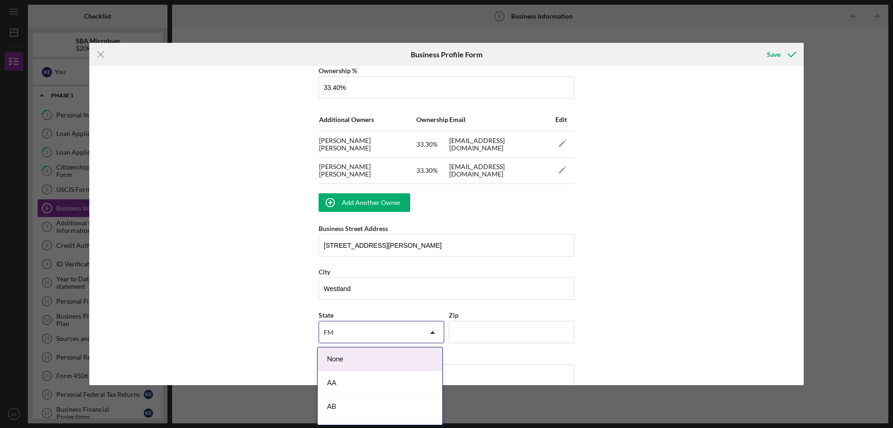
click at [334, 333] on div "FM" at bounding box center [370, 331] width 102 height 21
type input "MI"
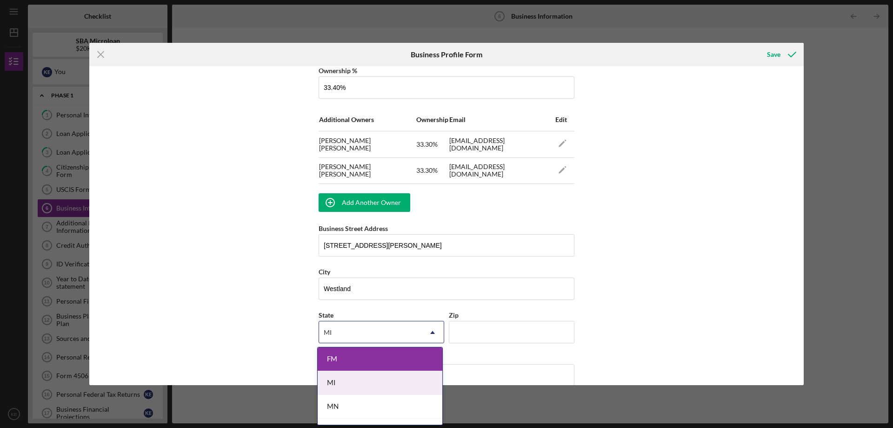
click at [347, 384] on div "MI" at bounding box center [380, 383] width 125 height 24
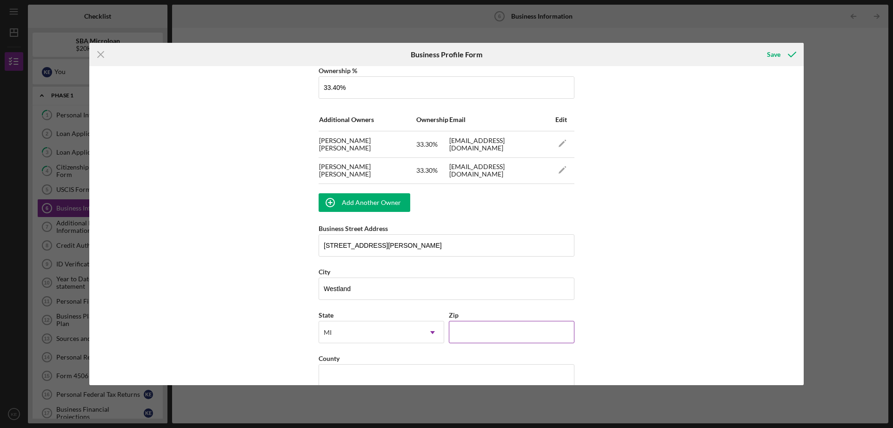
click at [470, 322] on input "Zip" at bounding box center [512, 332] width 126 height 22
type input "48185"
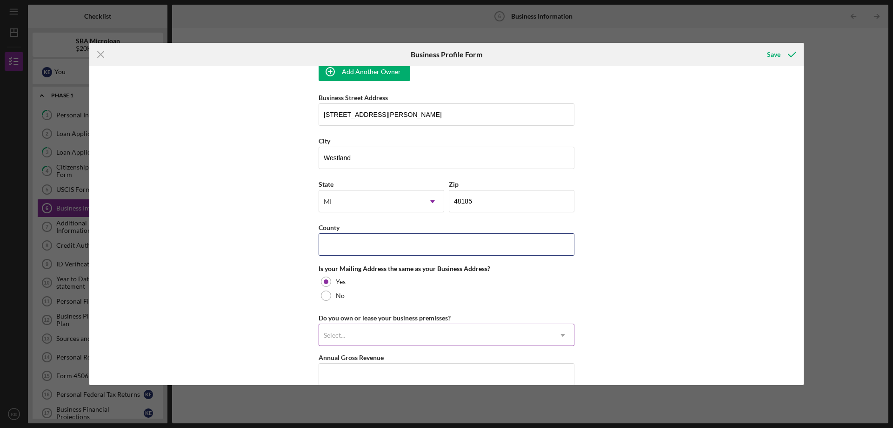
scroll to position [699, 0]
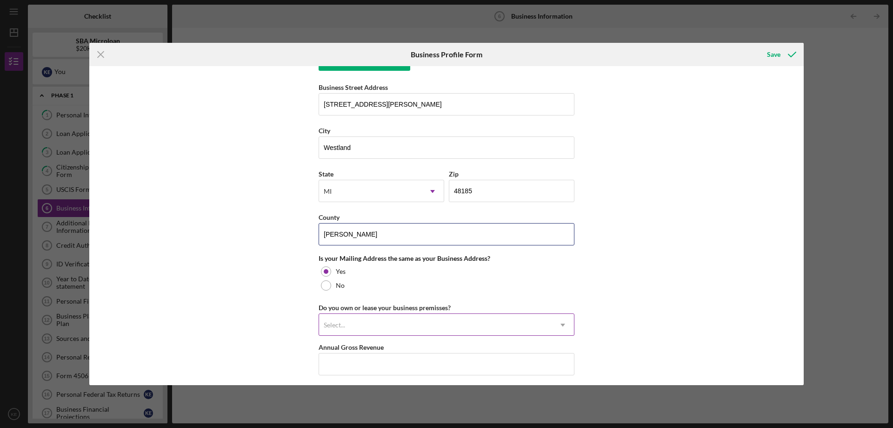
type input "[PERSON_NAME]"
click at [326, 287] on div at bounding box center [326, 285] width 10 height 10
click at [366, 327] on input "Mailing Street Address" at bounding box center [447, 324] width 256 height 22
type input "[STREET_ADDRESS]"
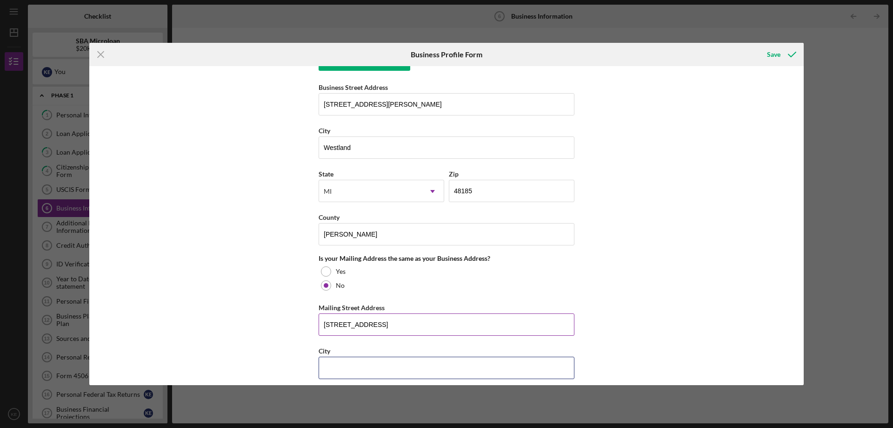
type input "[GEOGRAPHIC_DATA]"
type input "48035"
type input "MI"
click at [271, 341] on div "Business Name The Social 734, LLC DBA The Gallery Photo Studio Business Start D…" at bounding box center [446, 225] width 715 height 319
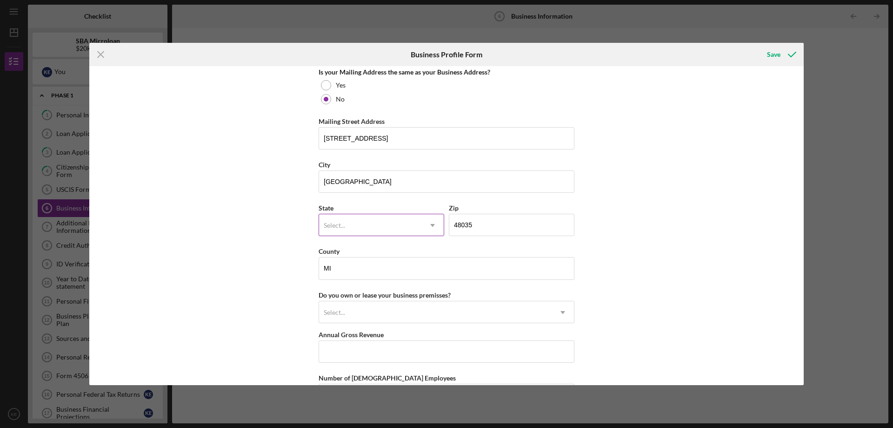
click at [410, 229] on div "Select..." at bounding box center [370, 224] width 102 height 21
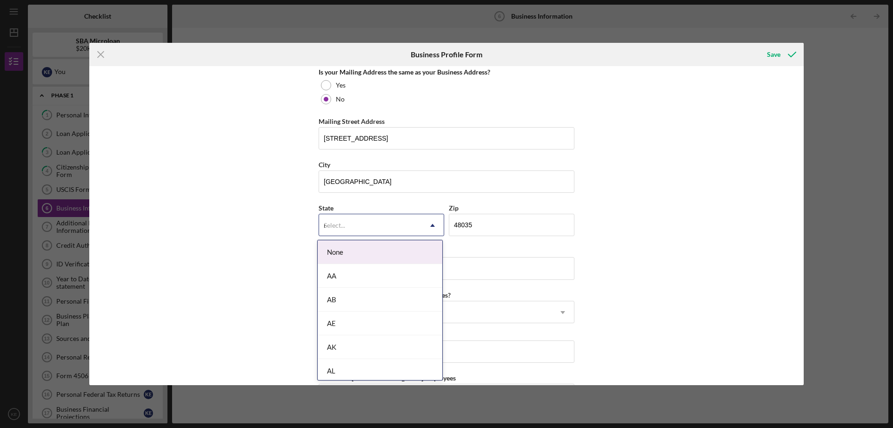
type input "mi"
click at [374, 276] on div "MI" at bounding box center [380, 276] width 125 height 24
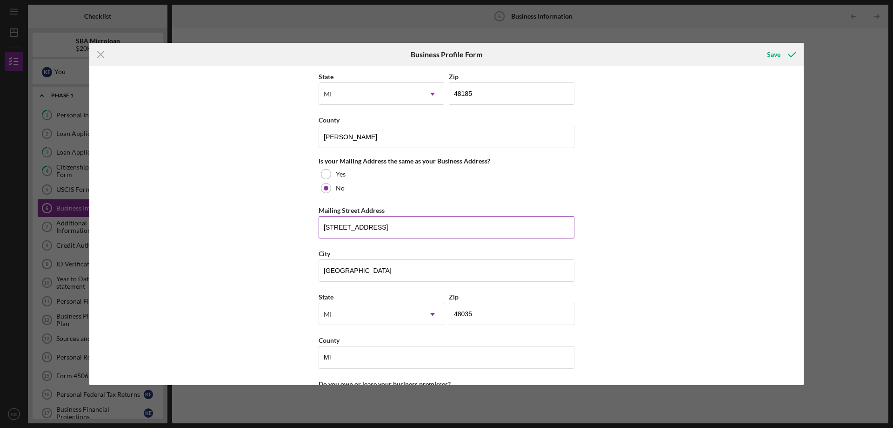
scroll to position [792, 0]
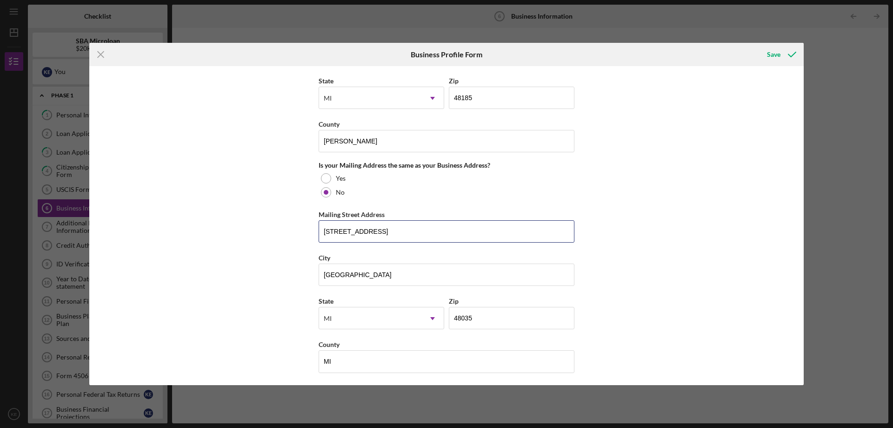
drag, startPoint x: 431, startPoint y: 230, endPoint x: 269, endPoint y: 234, distance: 162.0
click at [281, 234] on div "Business Name The Social 734, LLC DBA The Gallery Photo Studio Business Start D…" at bounding box center [446, 225] width 715 height 319
type input "[STREET_ADDRESS]"
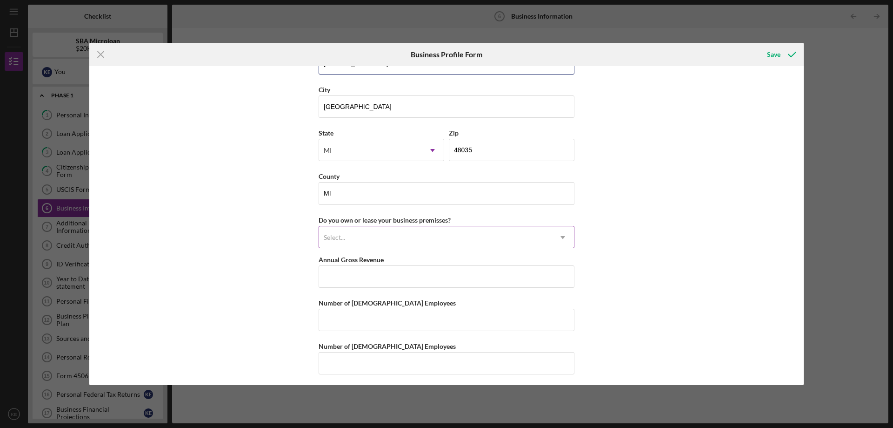
scroll to position [963, 0]
click at [387, 238] on div "Select..." at bounding box center [435, 233] width 233 height 21
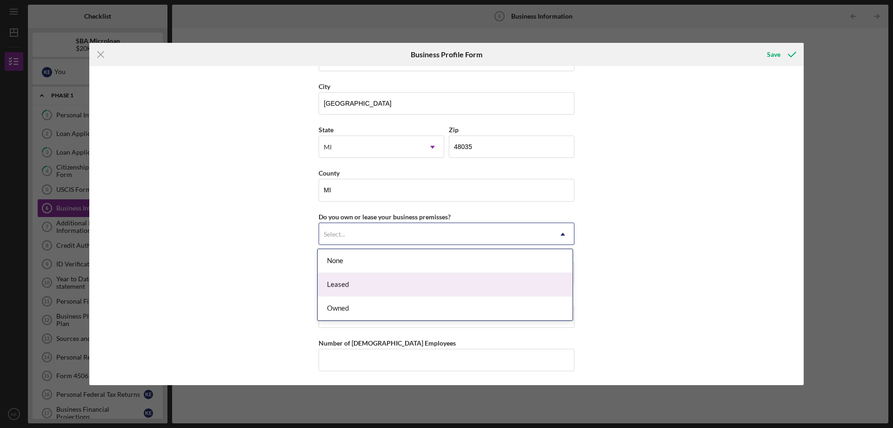
click at [381, 282] on div "Leased" at bounding box center [445, 285] width 255 height 24
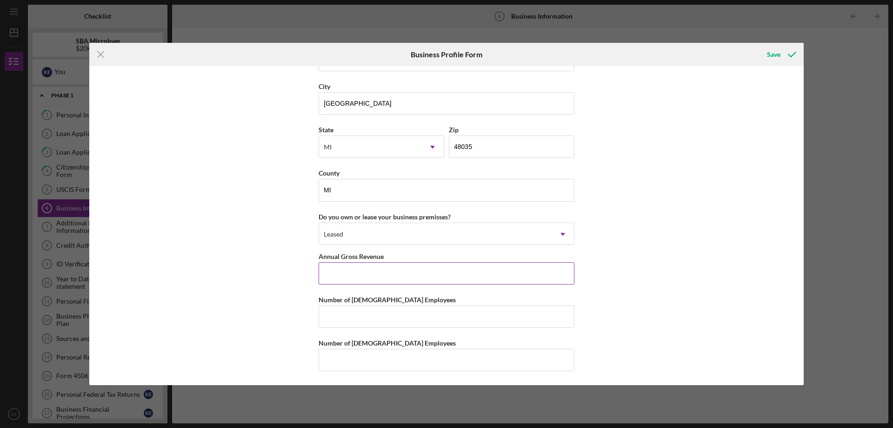
click at [338, 276] on input "Annual Gross Revenue" at bounding box center [447, 273] width 256 height 22
click at [363, 280] on input "Annual Gross Revenue" at bounding box center [447, 273] width 256 height 22
type input "$127,000"
click at [359, 323] on input "Number of [DEMOGRAPHIC_DATA] Employees" at bounding box center [447, 316] width 256 height 22
type input "3"
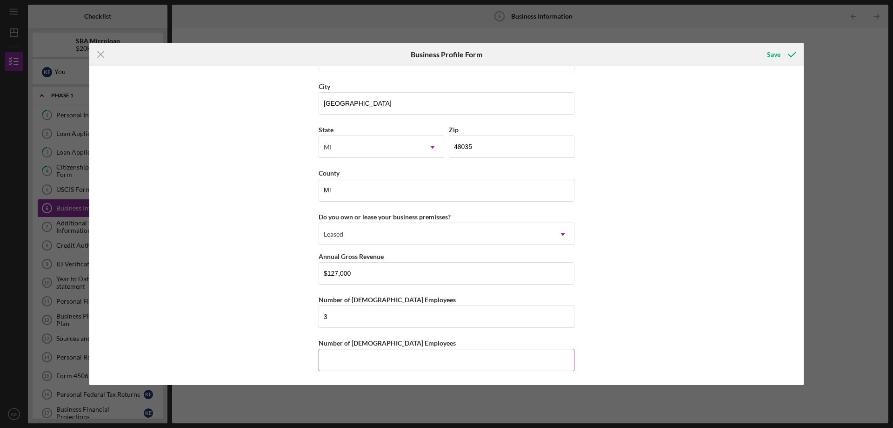
click at [395, 355] on input "Number of [DEMOGRAPHIC_DATA] Employees" at bounding box center [447, 359] width 256 height 22
type input "0"
click at [717, 274] on div "Business Name The Social 734, LLC DBA The Gallery Photo Studio Business Start D…" at bounding box center [446, 225] width 715 height 319
drag, startPoint x: 359, startPoint y: 314, endPoint x: 296, endPoint y: 314, distance: 62.3
click at [301, 314] on div "Business Name The Social 734, LLC DBA The Gallery Photo Studio Business Start D…" at bounding box center [446, 225] width 715 height 319
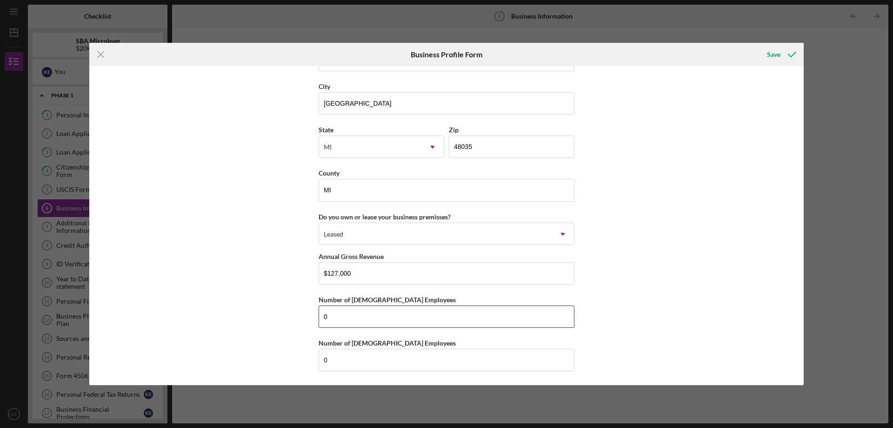
type input "0"
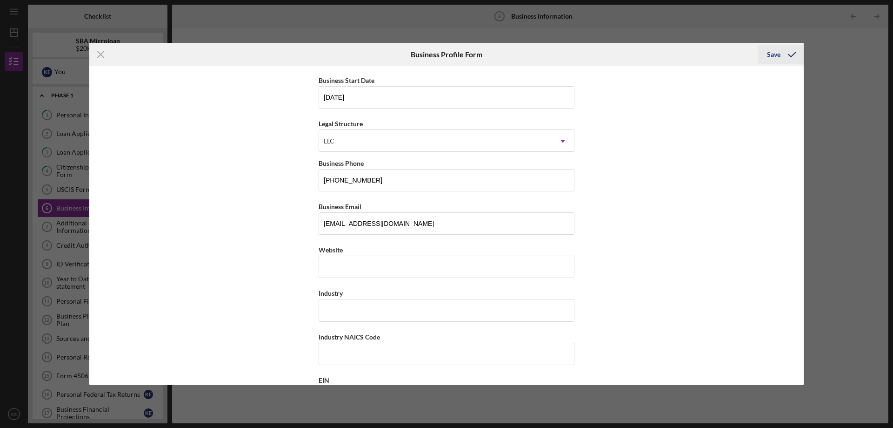
scroll to position [0, 0]
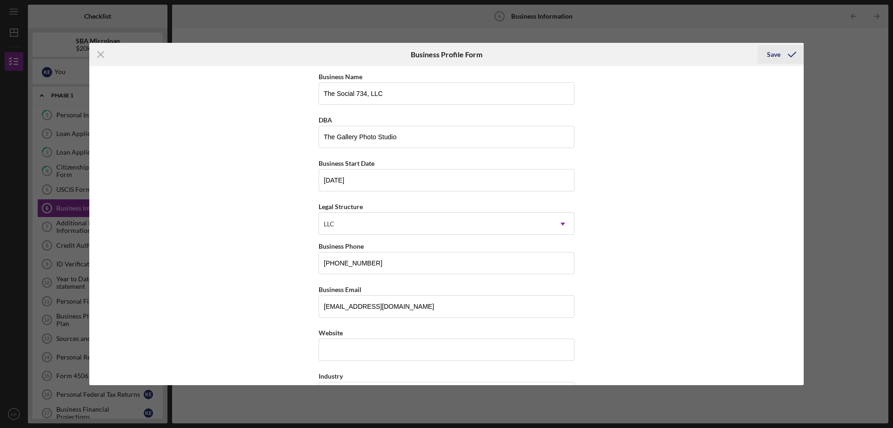
click at [778, 51] on div "Save" at bounding box center [773, 54] width 13 height 19
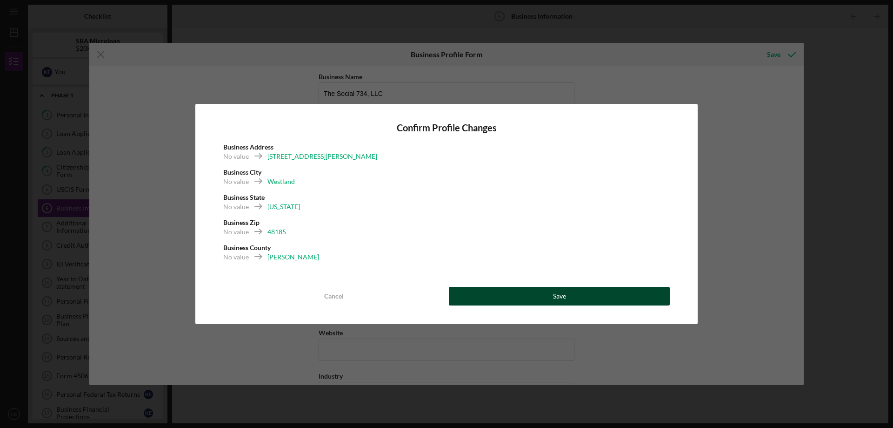
click at [536, 291] on button "Save" at bounding box center [559, 296] width 221 height 19
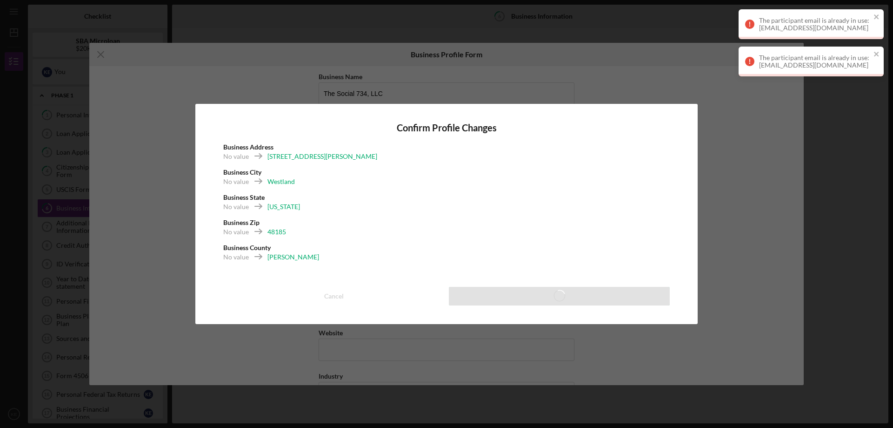
click at [880, 51] on div "The participant email is already in use: [EMAIL_ADDRESS][DOMAIN_NAME]" at bounding box center [811, 62] width 145 height 30
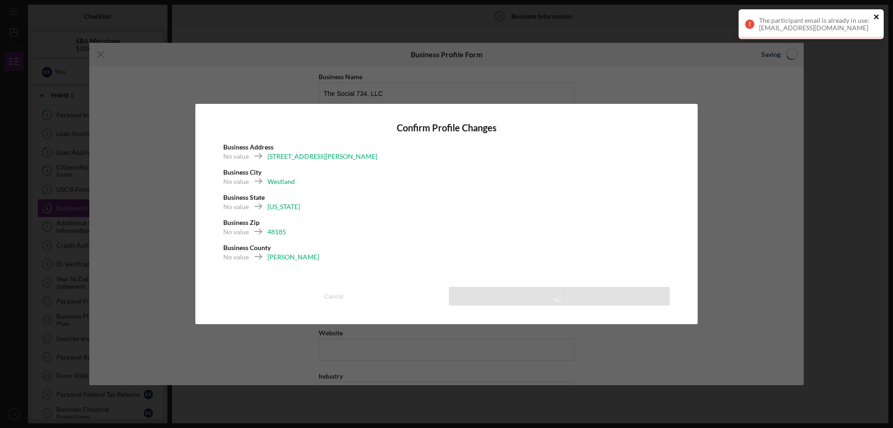
click at [876, 18] on icon "close" at bounding box center [876, 16] width 5 height 5
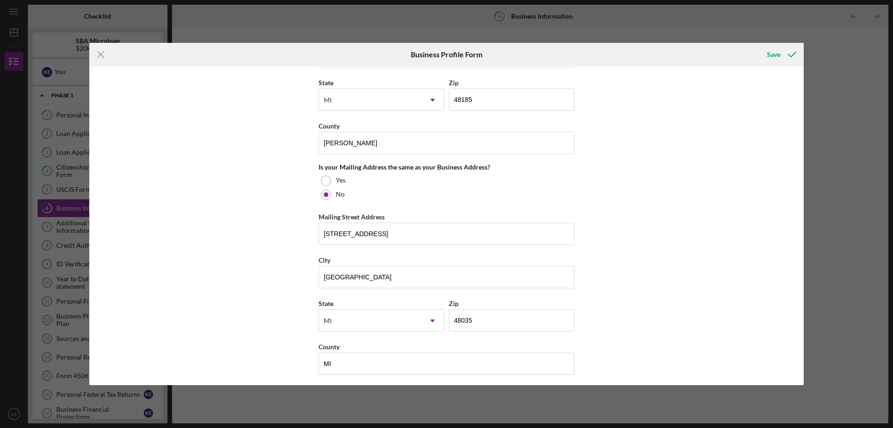
scroll to position [878, 0]
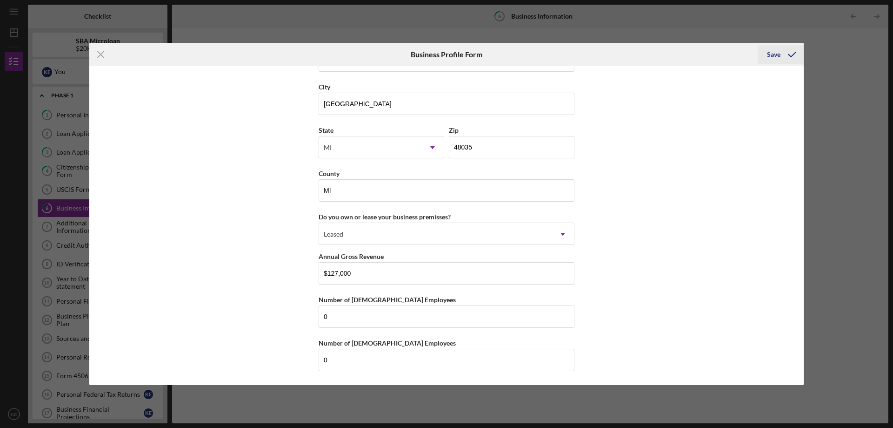
click at [770, 59] on div "Save" at bounding box center [773, 54] width 13 height 19
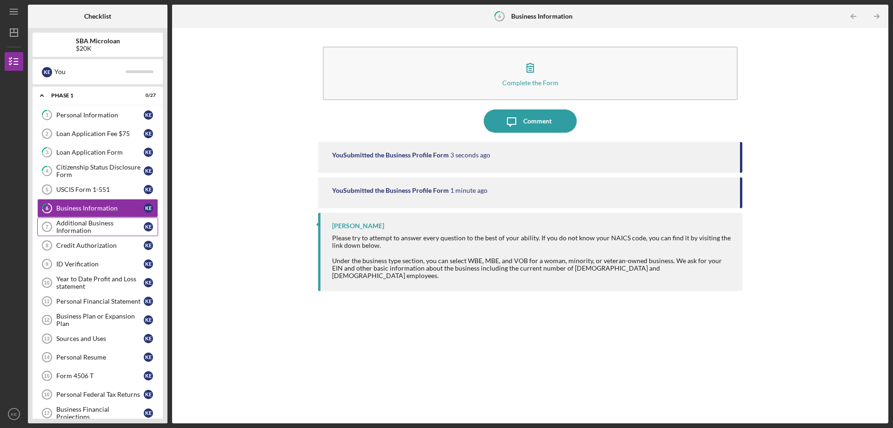
click at [75, 230] on div "Additional Business Information" at bounding box center [99, 226] width 87 height 15
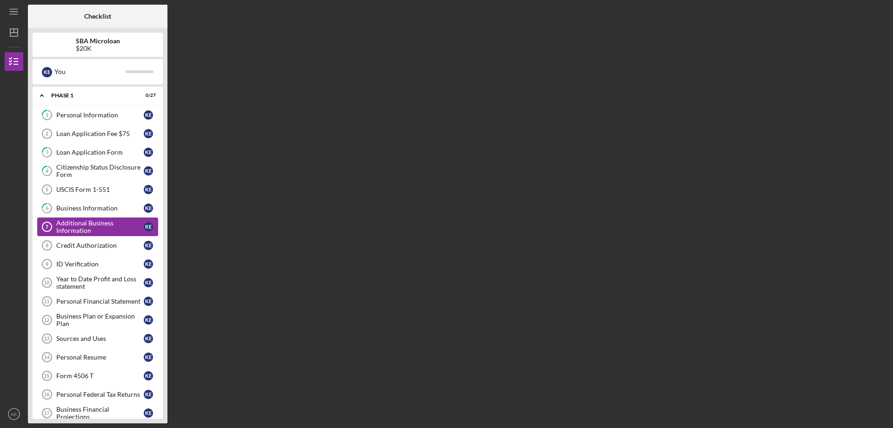
click at [75, 230] on div "Additional Business Information" at bounding box center [99, 226] width 87 height 15
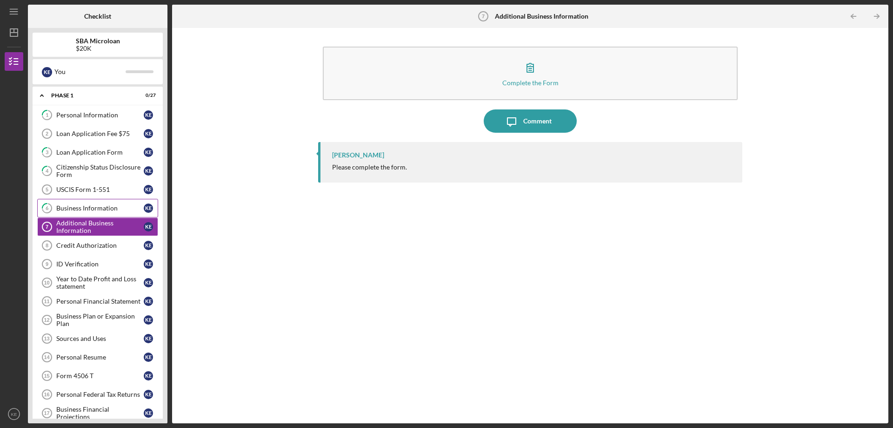
click at [80, 212] on div "Business Information" at bounding box center [99, 207] width 87 height 7
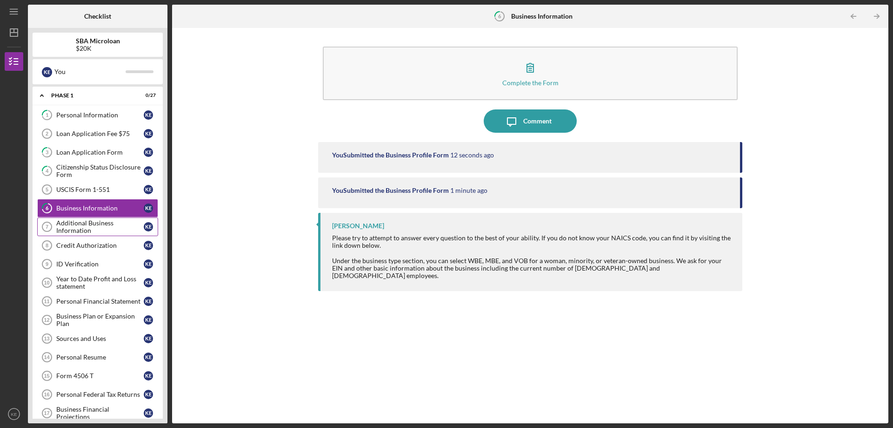
click at [84, 224] on div "Additional Business Information" at bounding box center [99, 226] width 87 height 15
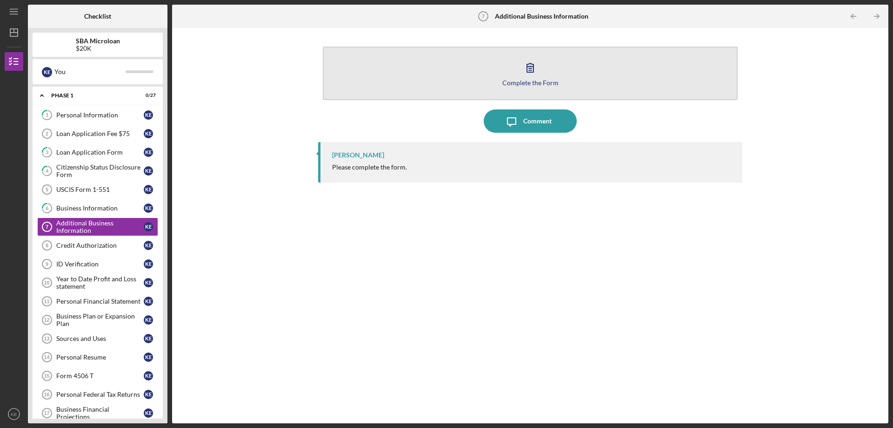
click at [538, 73] on icon "button" at bounding box center [530, 67] width 23 height 23
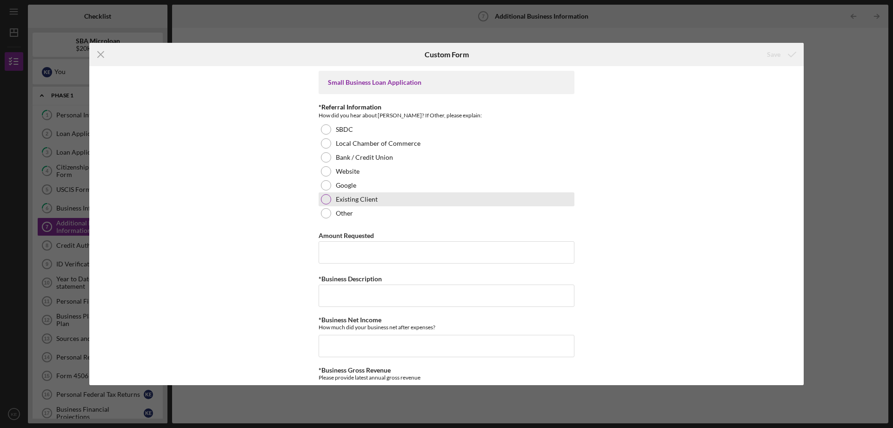
click at [325, 200] on div at bounding box center [326, 199] width 10 height 10
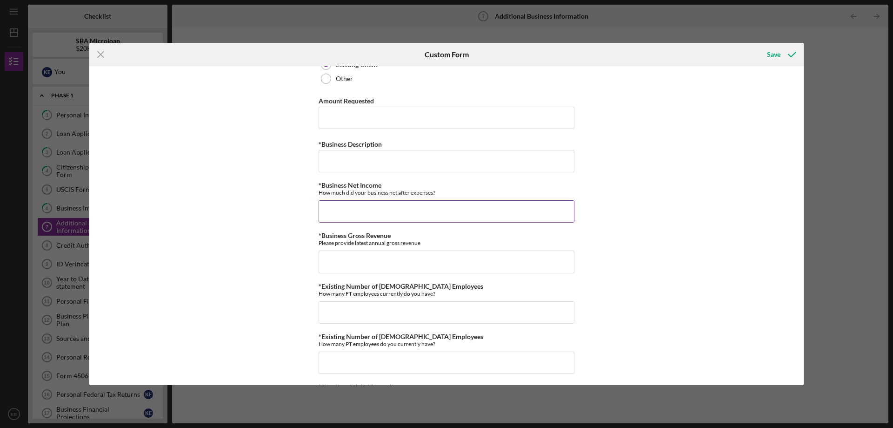
scroll to position [140, 0]
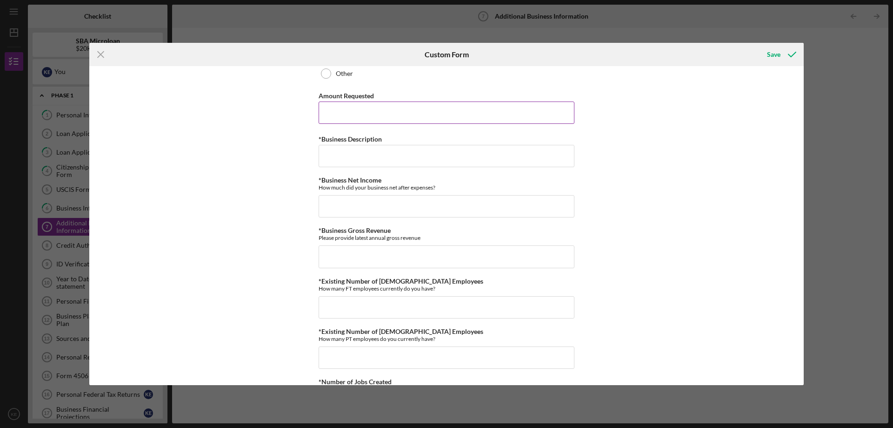
click at [389, 114] on input "Amount Requested" at bounding box center [447, 112] width 256 height 22
type input "$20,000"
click at [380, 159] on input "*Business Description" at bounding box center [447, 156] width 256 height 22
type input "Event Space/Photo Studio"
type input "$51,000"
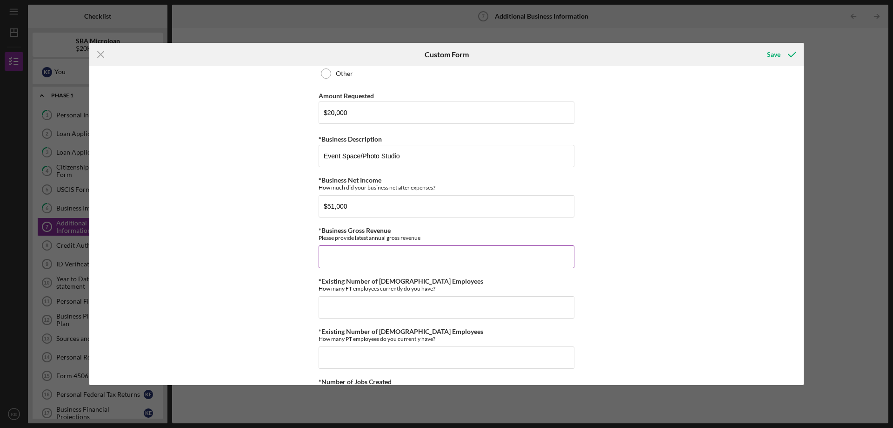
click at [352, 255] on input "*Business Gross Revenue" at bounding box center [447, 256] width 256 height 22
type input "$127,000"
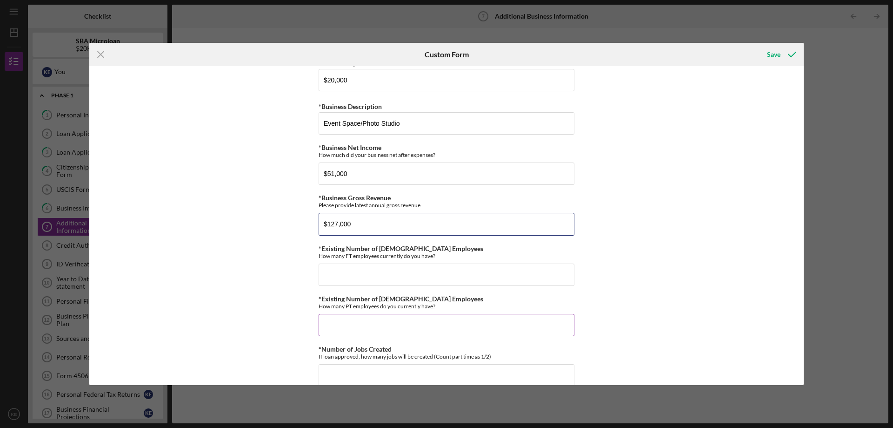
scroll to position [186, 0]
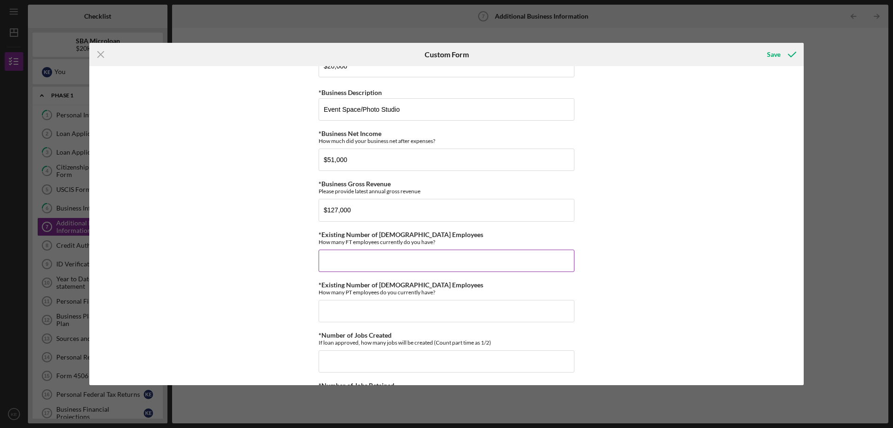
click at [393, 267] on input "*Existing Number of Full-Time Employees" at bounding box center [447, 260] width 256 height 22
type input "0"
click at [357, 307] on input "*Existing Number of Part-Time Employees" at bounding box center [447, 311] width 256 height 22
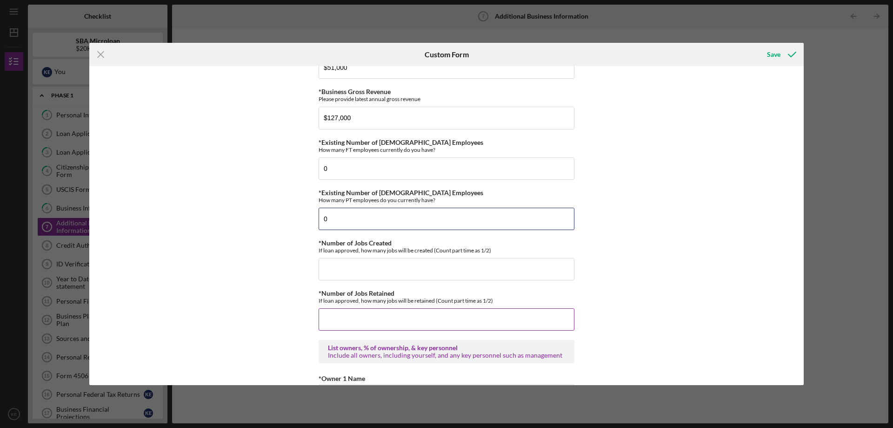
scroll to position [279, 0]
type input "0"
click at [371, 260] on input "*Number of Jobs Created" at bounding box center [447, 268] width 256 height 22
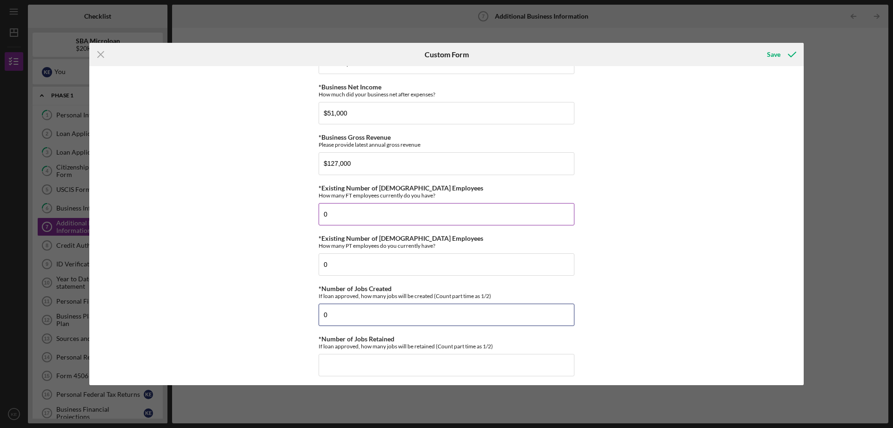
type input "0"
drag, startPoint x: 343, startPoint y: 214, endPoint x: 278, endPoint y: 207, distance: 66.0
click at [278, 207] on div "Small Business Loan Application *Referral Information How did you hear about CE…" at bounding box center [446, 225] width 715 height 319
drag, startPoint x: 375, startPoint y: 269, endPoint x: 249, endPoint y: 254, distance: 126.5
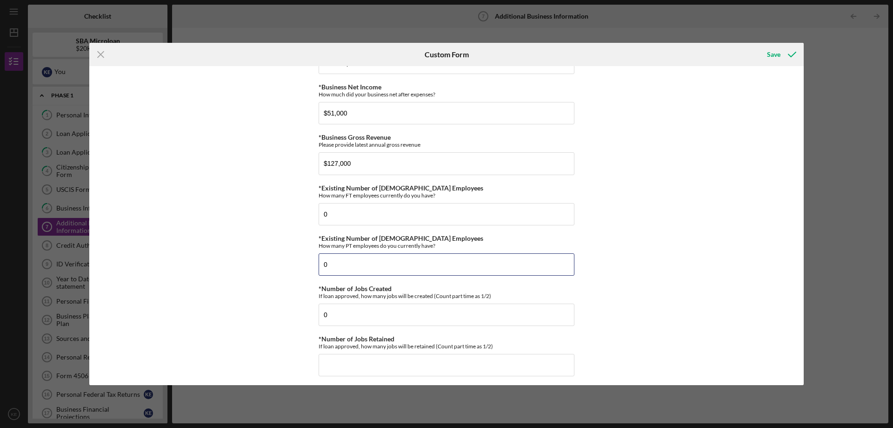
click at [249, 254] on div "Small Business Loan Application *Referral Information How did you hear about CE…" at bounding box center [446, 225] width 715 height 319
click at [339, 268] on input "0" at bounding box center [447, 264] width 256 height 22
drag, startPoint x: 340, startPoint y: 313, endPoint x: 267, endPoint y: 303, distance: 73.6
click at [271, 304] on div "Small Business Loan Application *Referral Information How did you hear about CE…" at bounding box center [446, 225] width 715 height 319
click at [352, 265] on input "0" at bounding box center [447, 264] width 256 height 22
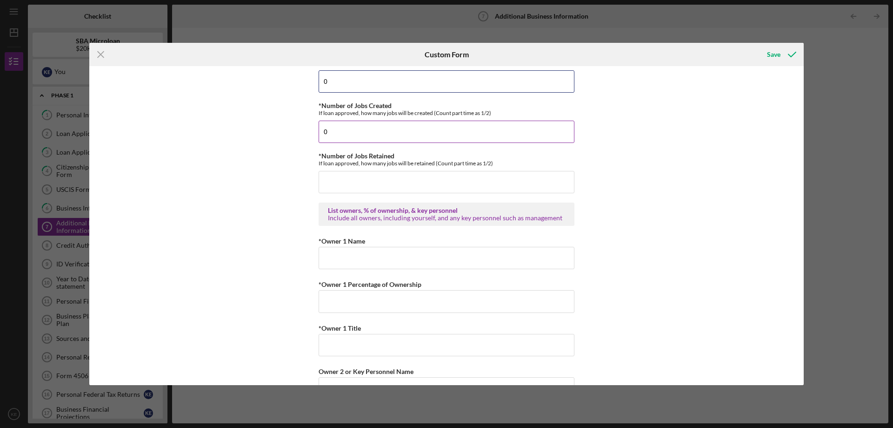
scroll to position [419, 0]
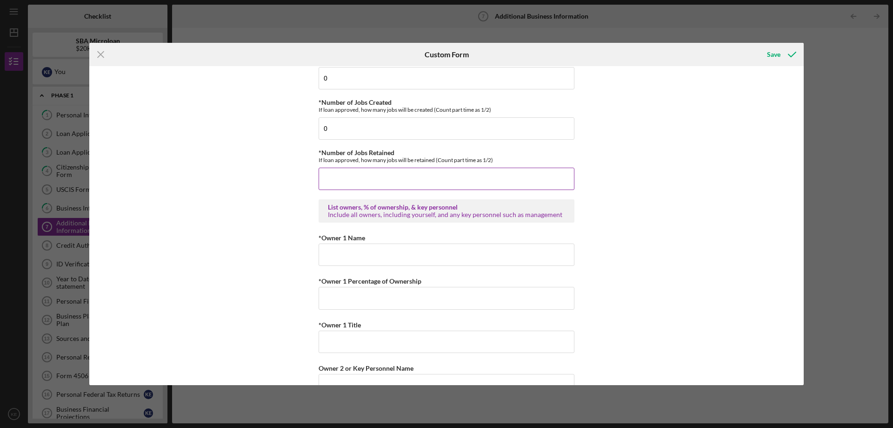
click at [369, 184] on input "*Number of Jobs Retained" at bounding box center [447, 178] width 256 height 22
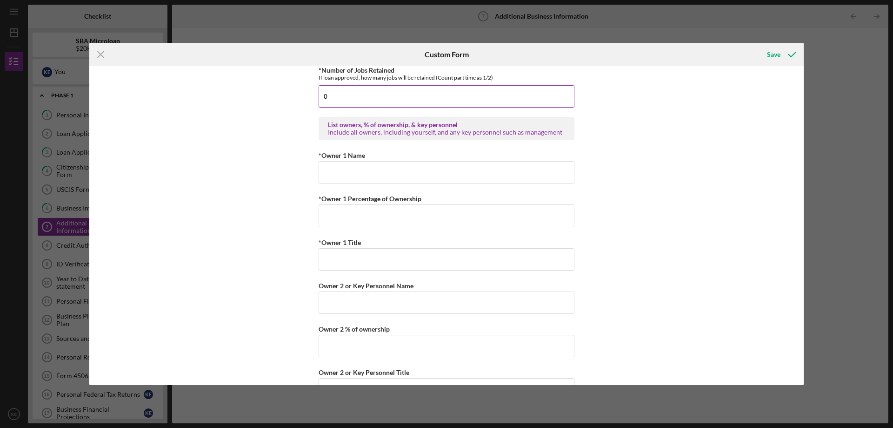
scroll to position [512, 0]
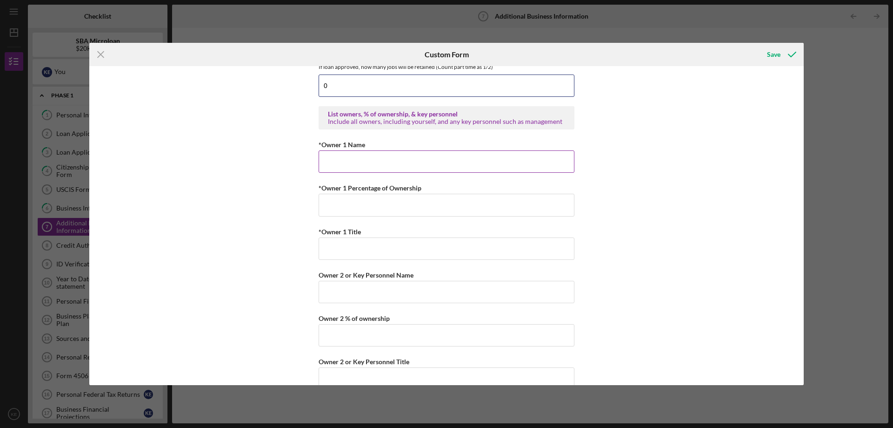
type input "0"
click at [387, 166] on input "*Owner 1 Name" at bounding box center [447, 161] width 256 height 22
type input "[PERSON_NAME]"
type input "33.40000%"
type input "P"
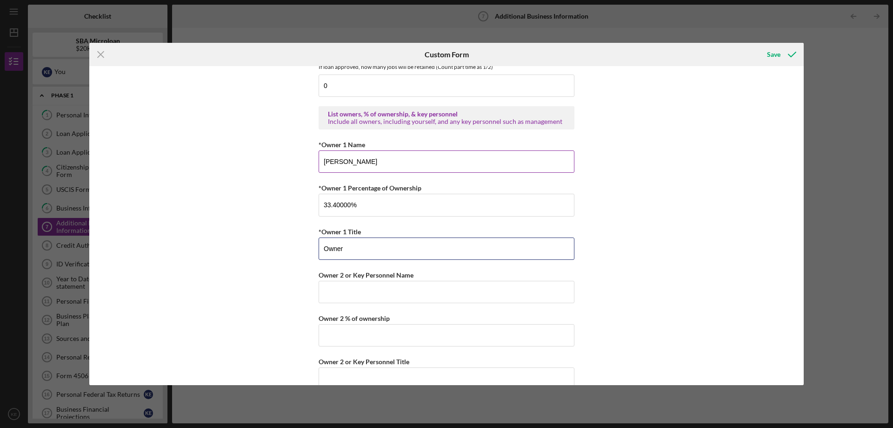
type input "Owner"
type input "Stephanie Esparza"
type input "33.30000%"
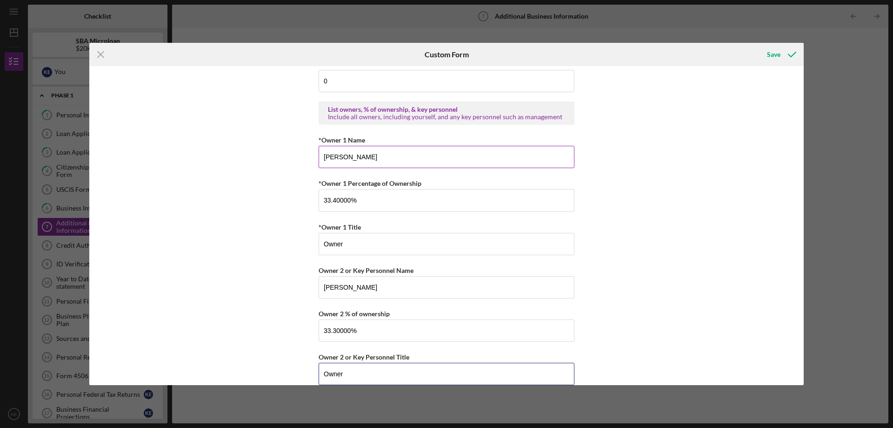
type input "Owner"
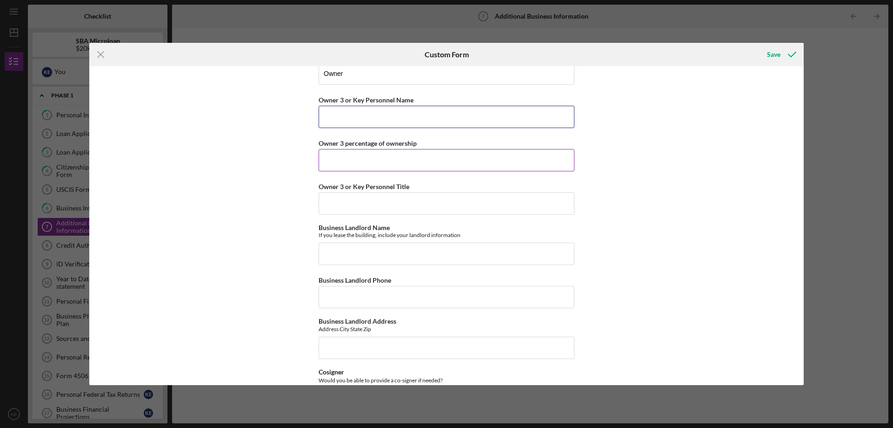
scroll to position [801, 0]
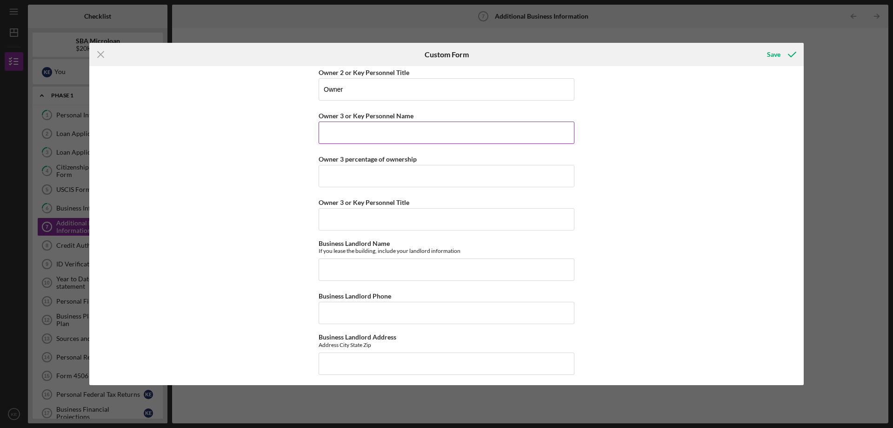
click at [374, 132] on input "Owner 3 or Key Personnel Name" at bounding box center [447, 132] width 256 height 22
type input "Rachel Esparza"
type input "33.30000%"
type input "Owner"
type input "Eugene Abdal"
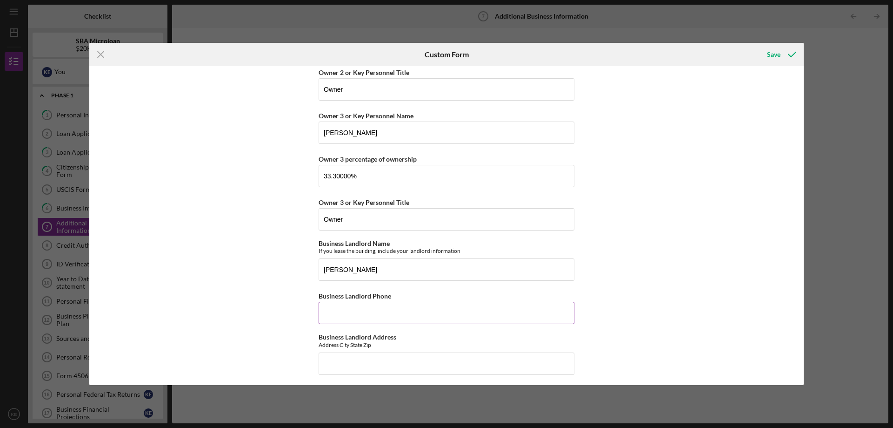
click at [336, 315] on input "Business Landlord Phone" at bounding box center [447, 312] width 256 height 22
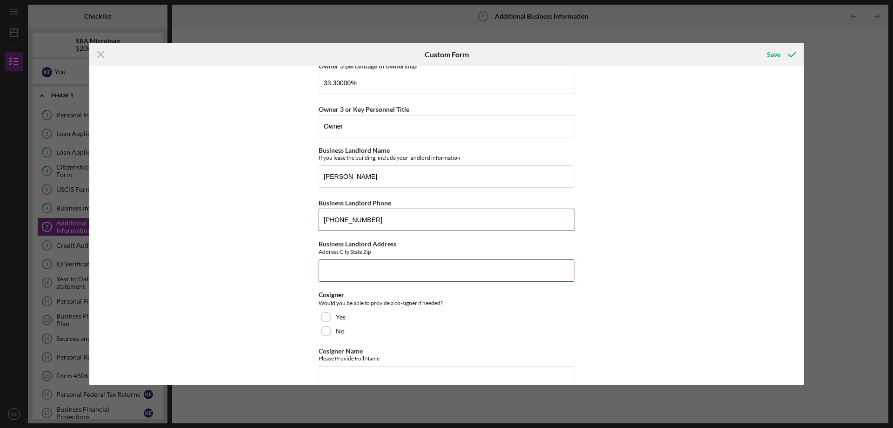
scroll to position [911, 0]
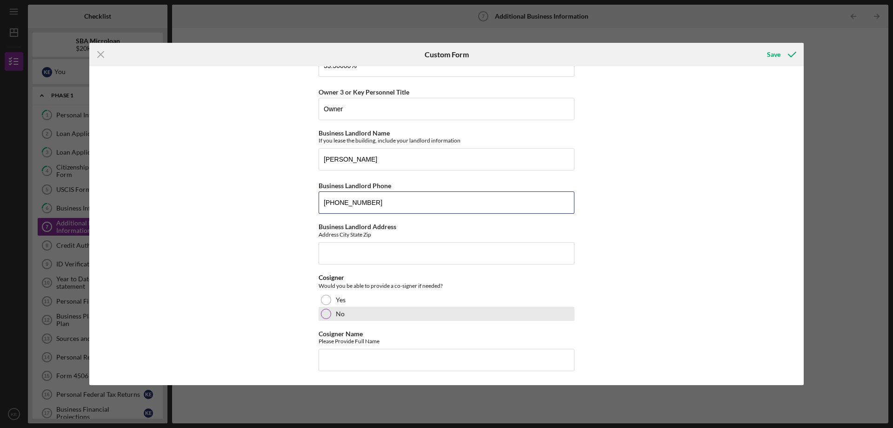
type input "(248) 755-4292"
click at [327, 313] on div at bounding box center [326, 313] width 10 height 10
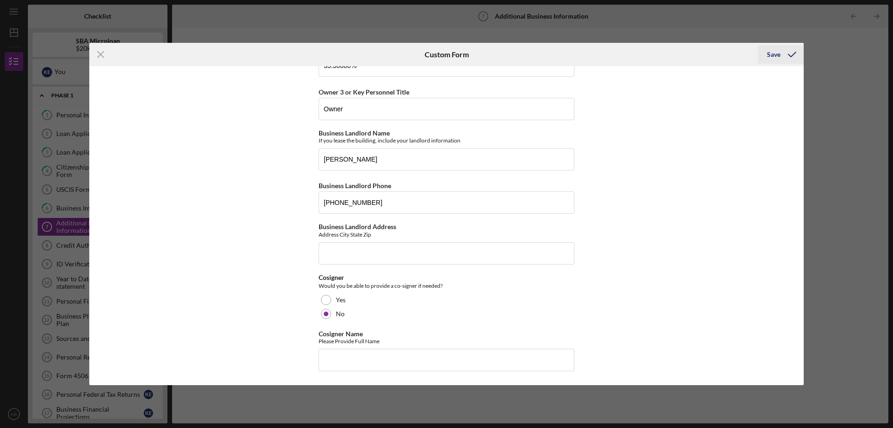
click at [772, 52] on div "Save" at bounding box center [773, 54] width 13 height 19
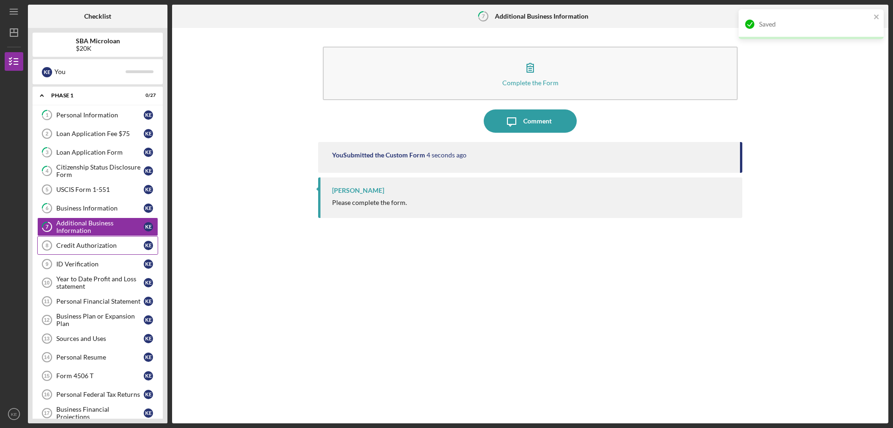
click at [92, 246] on div "Credit Authorization" at bounding box center [99, 244] width 87 height 7
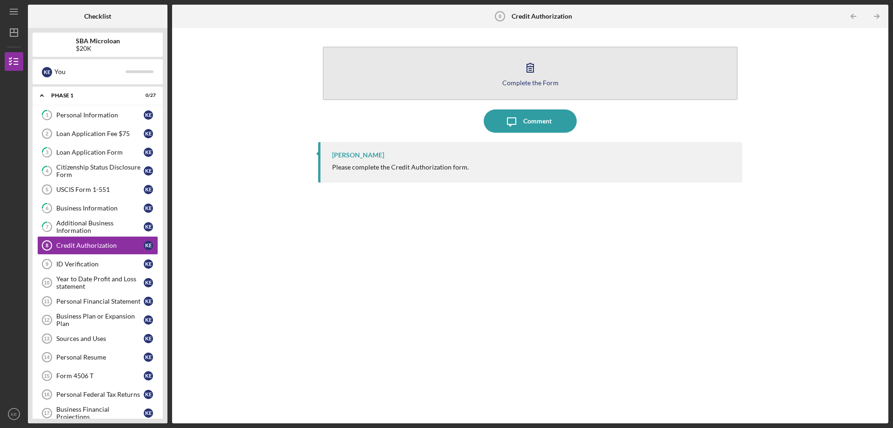
click at [539, 69] on icon "button" at bounding box center [530, 67] width 23 height 23
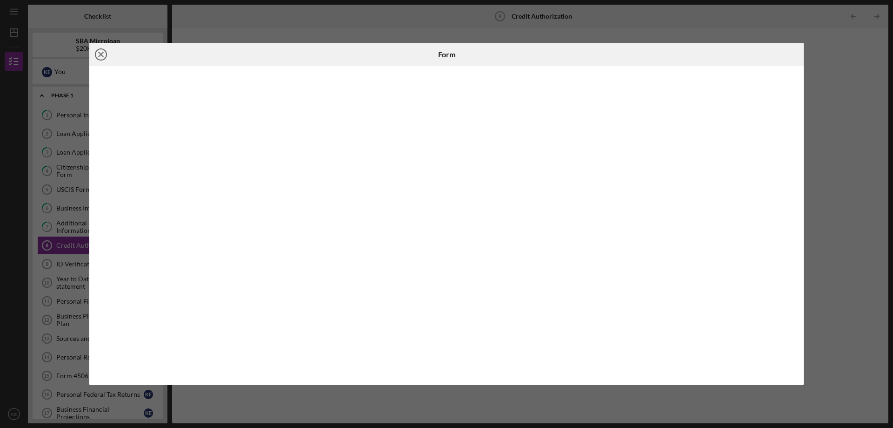
click at [104, 55] on icon "Icon/Close" at bounding box center [100, 54] width 23 height 23
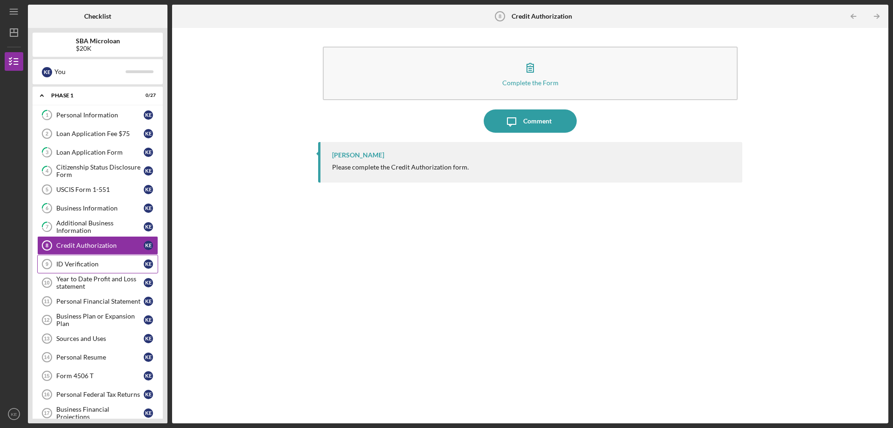
click at [101, 264] on div "ID Verification" at bounding box center [99, 263] width 87 height 7
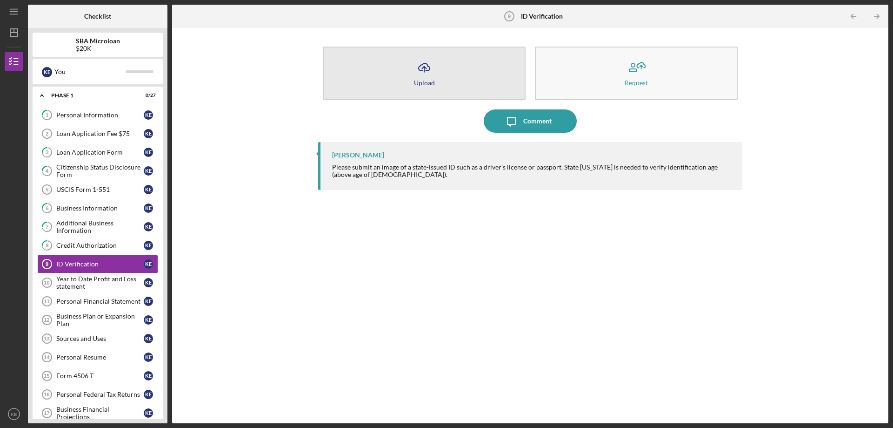
click at [452, 75] on button "Icon/Upload Upload" at bounding box center [424, 73] width 203 height 53
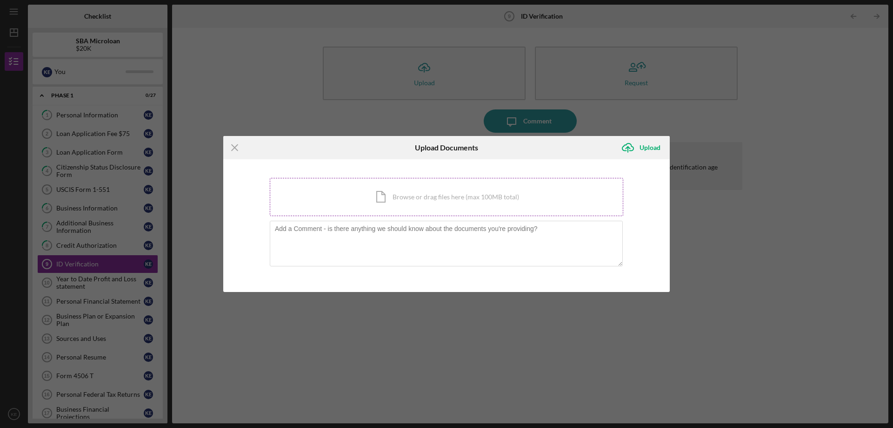
click at [427, 194] on div "Icon/Document Browse or drag files here (max 100MB total) Tap to choose files o…" at bounding box center [447, 197] width 354 height 38
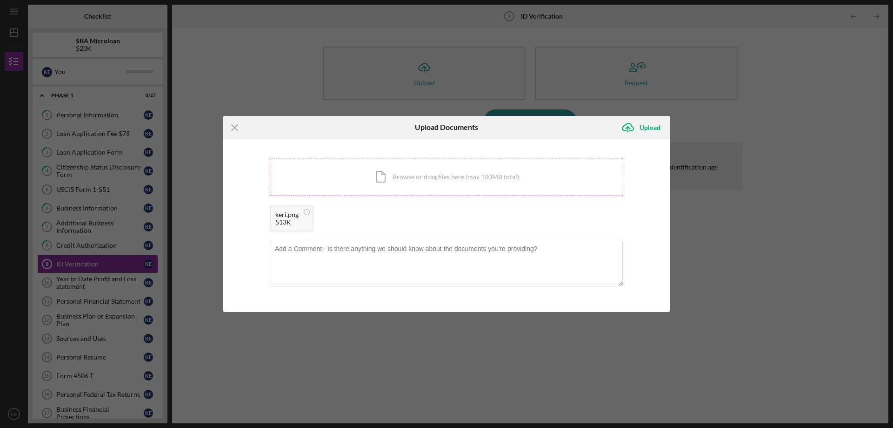
click at [444, 180] on div "Icon/Document Browse or drag files here (max 100MB total) Tap to choose files o…" at bounding box center [447, 177] width 354 height 38
click at [474, 181] on div "Icon/Document Browse or drag files here (max 100MB total) Tap to choose files o…" at bounding box center [447, 177] width 354 height 38
click at [636, 127] on icon "Icon/Upload" at bounding box center [627, 127] width 23 height 23
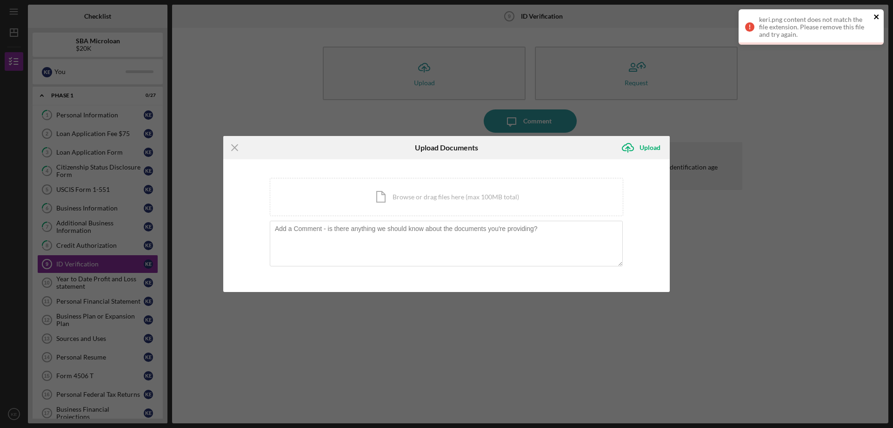
click at [876, 16] on icon "close" at bounding box center [876, 16] width 5 height 5
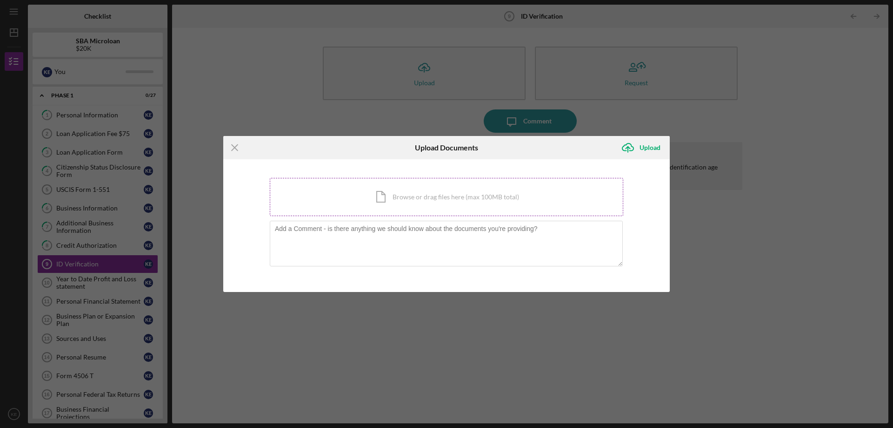
click at [410, 207] on div "Icon/Document Browse or drag files here (max 100MB total) Tap to choose files o…" at bounding box center [447, 197] width 354 height 38
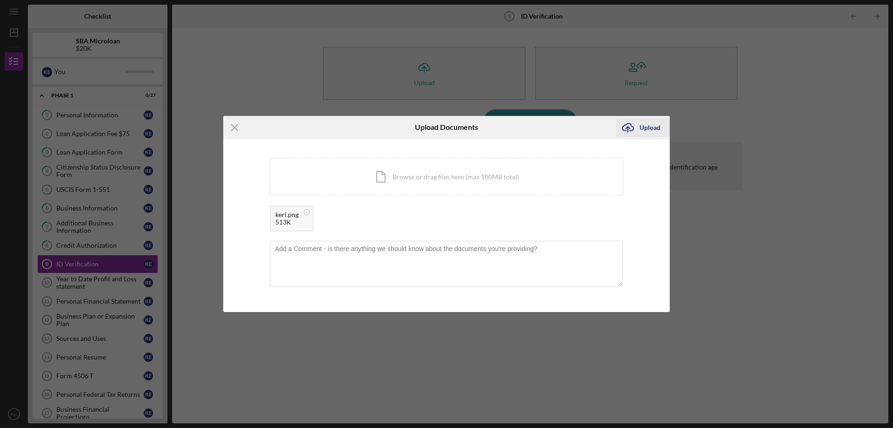
click at [645, 123] on div "Upload" at bounding box center [650, 127] width 21 height 19
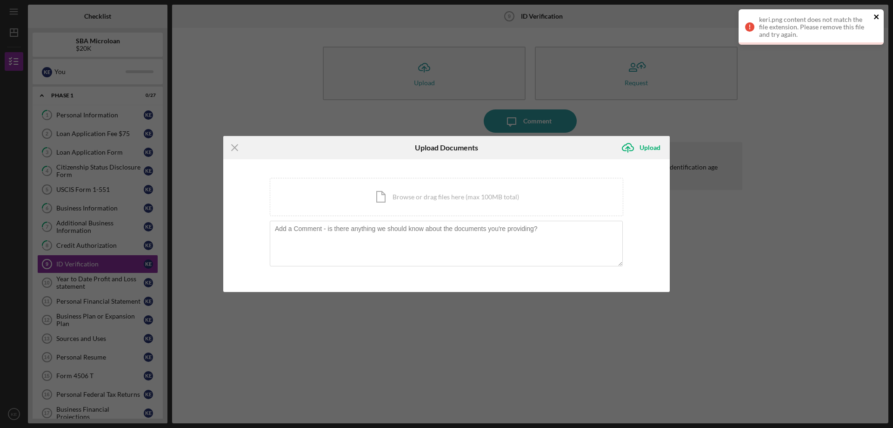
click at [875, 14] on icon "close" at bounding box center [877, 16] width 7 height 7
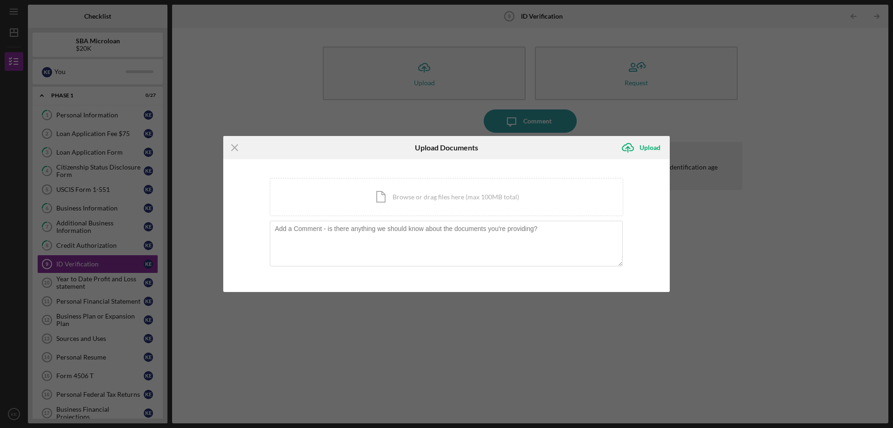
click at [229, 142] on icon "Icon/Menu Close" at bounding box center [234, 147] width 23 height 23
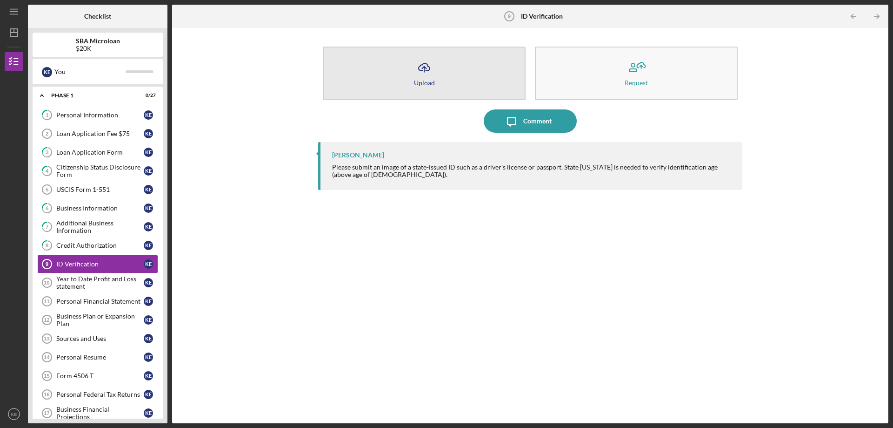
click at [417, 71] on icon "Icon/Upload" at bounding box center [424, 67] width 23 height 23
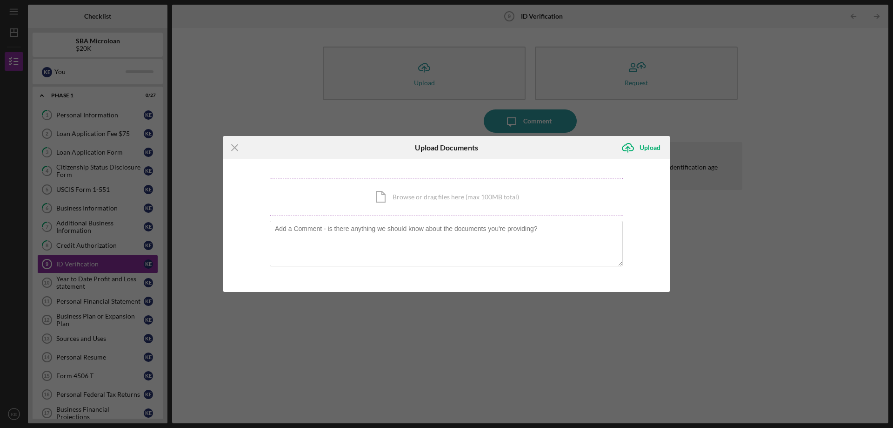
click at [437, 185] on div "Icon/Document Browse or drag files here (max 100MB total) Tap to choose files o…" at bounding box center [447, 197] width 354 height 38
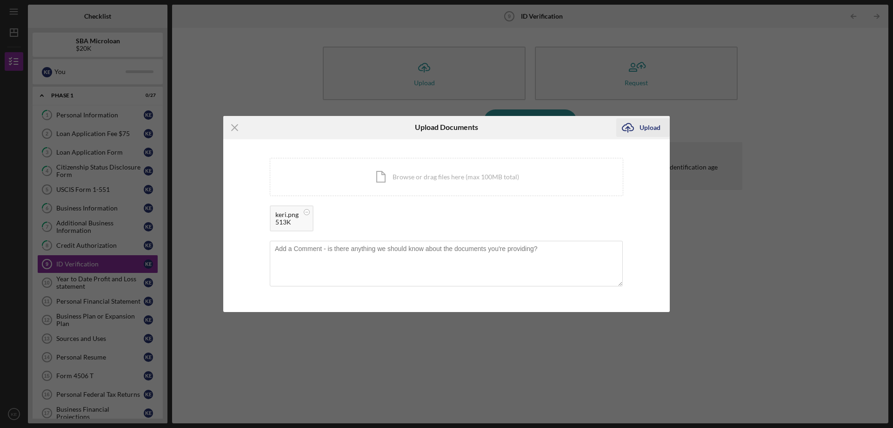
click at [648, 127] on div "Upload" at bounding box center [650, 127] width 21 height 19
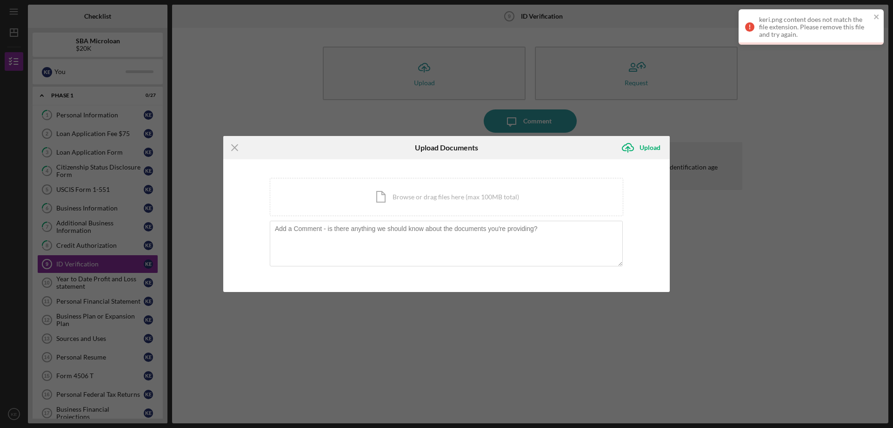
click at [847, 28] on div "keri.png content does not match the file extension. Please remove this file and…" at bounding box center [815, 27] width 112 height 22
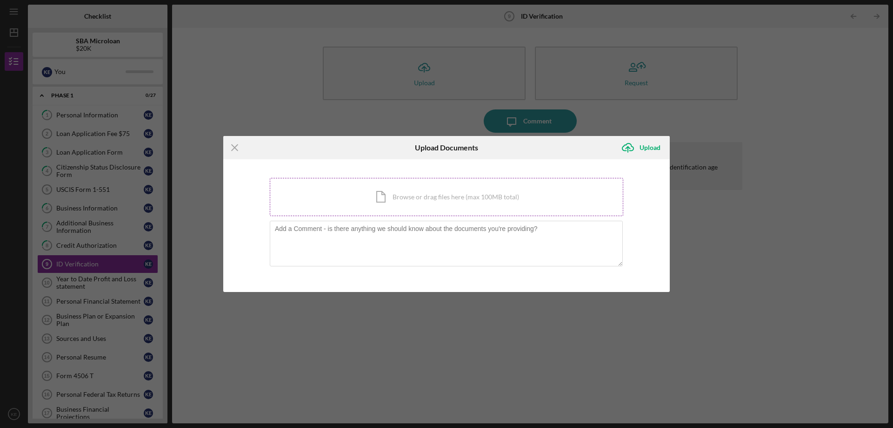
click at [377, 199] on div "Icon/Document Browse or drag files here (max 100MB total) Tap to choose files o…" at bounding box center [447, 197] width 354 height 38
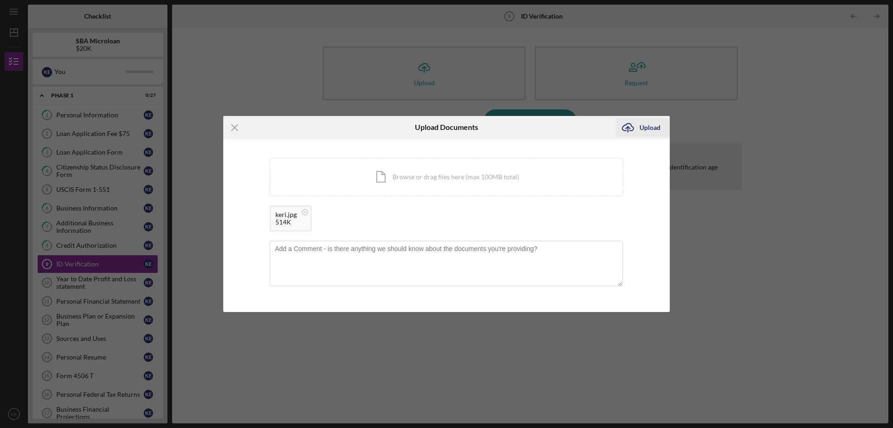
click at [645, 124] on div "Upload" at bounding box center [650, 127] width 21 height 19
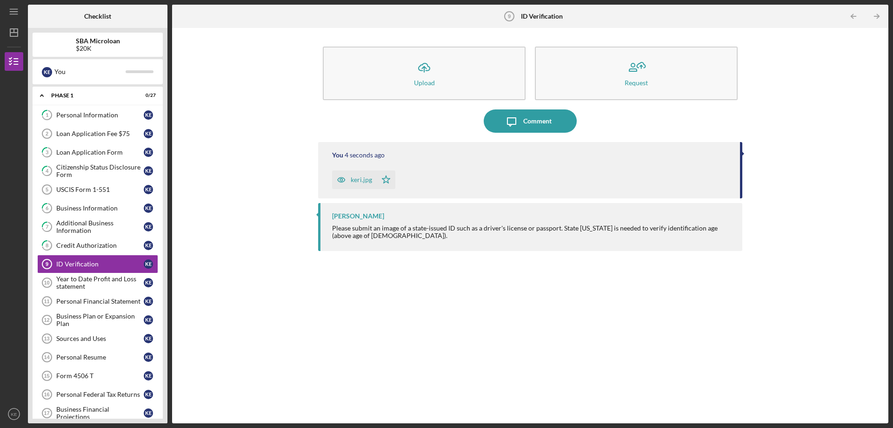
click at [349, 162] on div "You 4 seconds ago keri.jpg Icon/Star" at bounding box center [530, 170] width 424 height 56
click at [369, 180] on div "keri.jpg" at bounding box center [361, 179] width 21 height 7
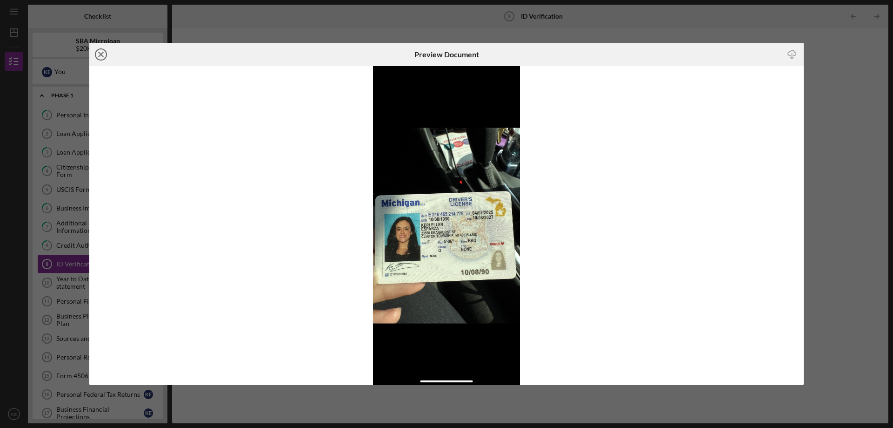
click at [100, 52] on icon "Icon/Close" at bounding box center [100, 54] width 23 height 23
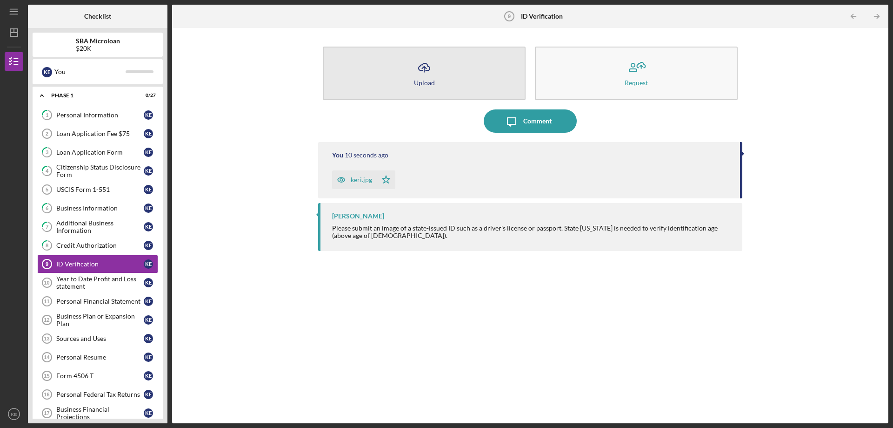
click at [463, 60] on button "Icon/Upload Upload" at bounding box center [424, 73] width 203 height 53
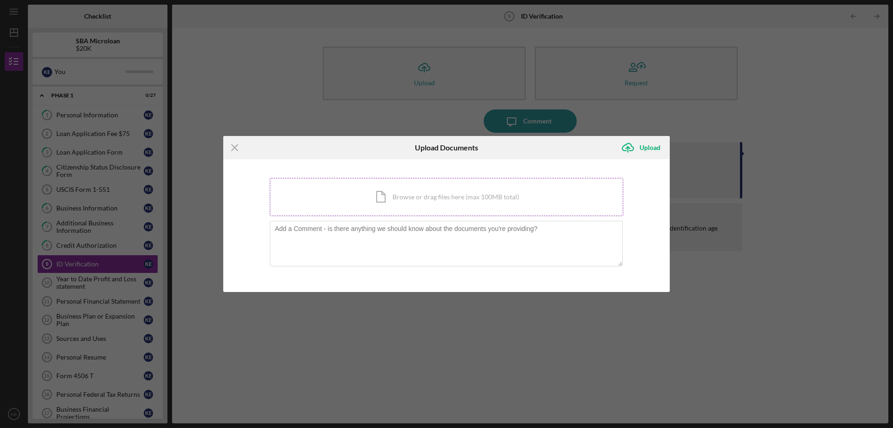
click at [476, 205] on div "Icon/Document Browse or drag files here (max 100MB total) Tap to choose files o…" at bounding box center [447, 197] width 354 height 38
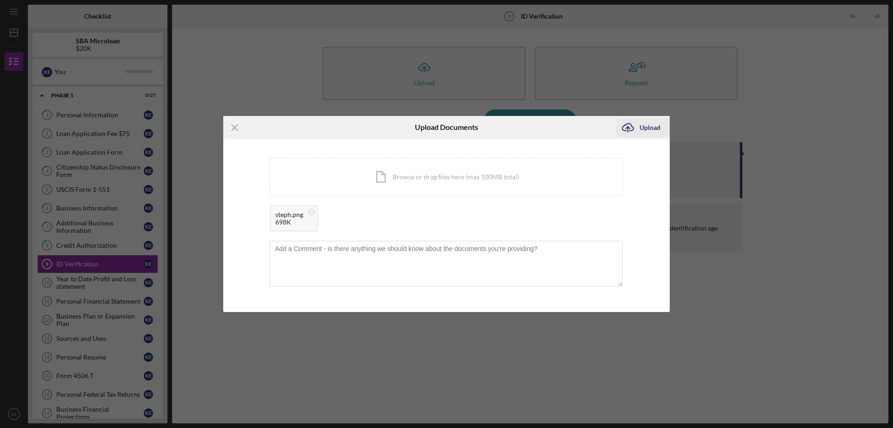
click at [635, 131] on icon "Icon/Upload" at bounding box center [627, 127] width 23 height 23
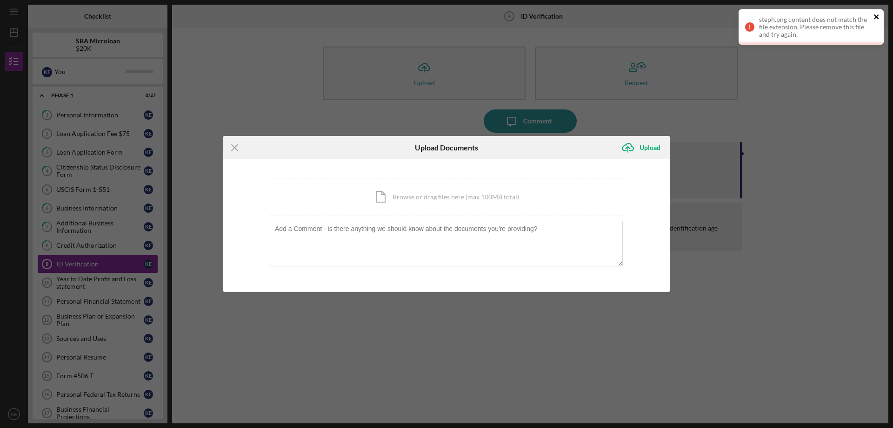
click at [874, 17] on icon "close" at bounding box center [877, 16] width 7 height 7
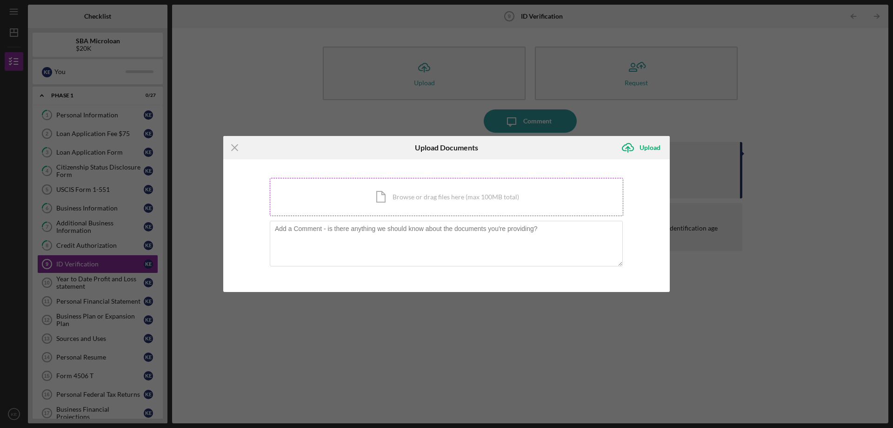
click at [394, 207] on div "Icon/Document Browse or drag files here (max 100MB total) Tap to choose files o…" at bounding box center [447, 197] width 354 height 38
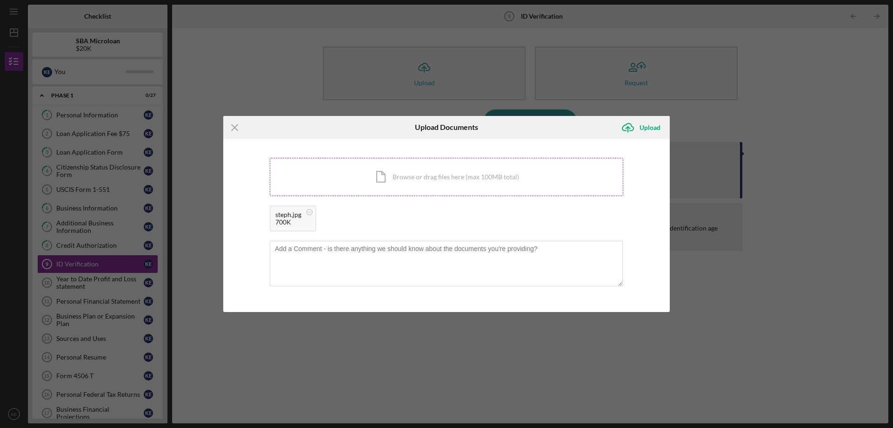
click at [504, 189] on div "Icon/Document Browse or drag files here (max 100MB total) Tap to choose files o…" at bounding box center [447, 177] width 354 height 38
click at [649, 126] on div "Upload" at bounding box center [650, 127] width 21 height 19
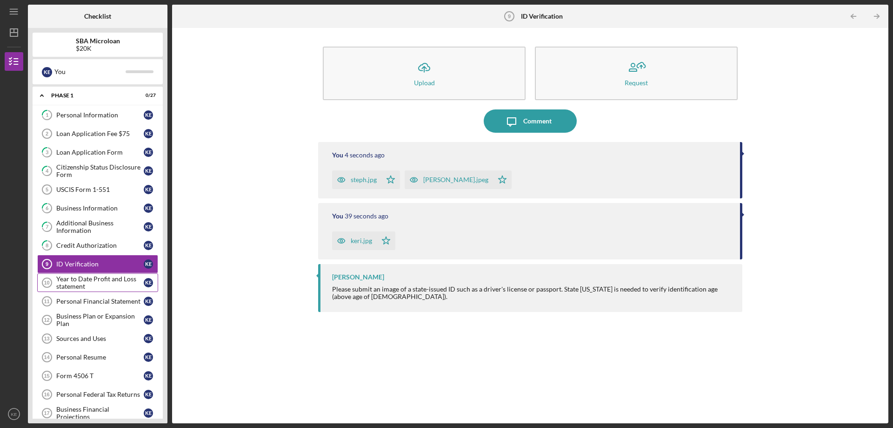
click at [90, 281] on div "Year to Date Profit and Loss statement" at bounding box center [99, 282] width 87 height 15
